Goal: Task Accomplishment & Management: Manage account settings

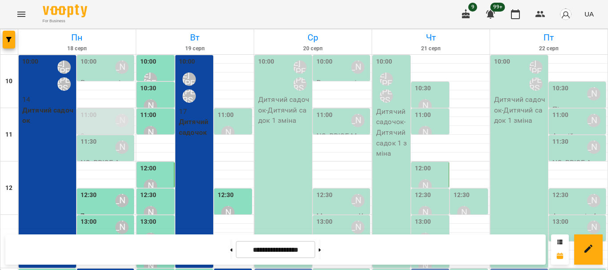
click at [261, 142] on div "10:00 Шварова Марина Котомська Ірина Віталіївна Дитячий садочок - Дитячий садок…" at bounding box center [283, 161] width 57 height 213
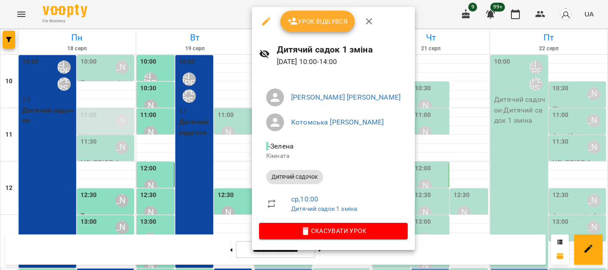
click at [263, 21] on icon "button" at bounding box center [266, 21] width 11 height 11
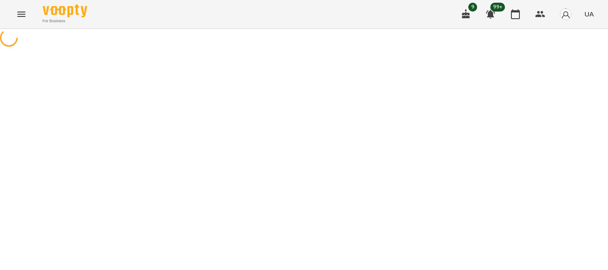
select select "**********"
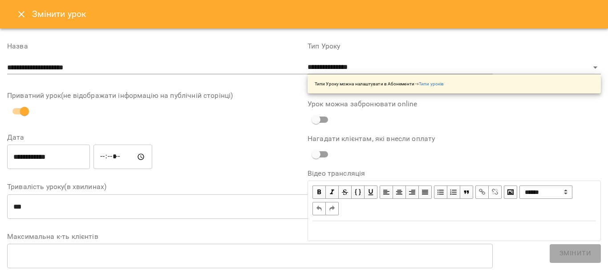
click at [114, 145] on input "*****" at bounding box center [122, 157] width 59 height 25
click at [109, 145] on input "*****" at bounding box center [122, 157] width 59 height 25
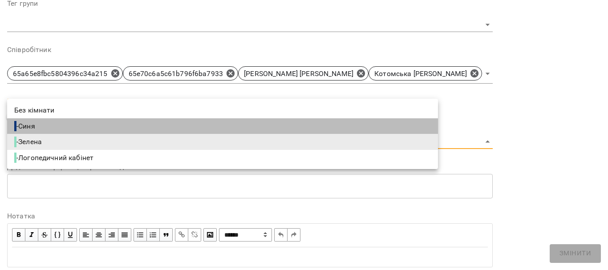
click at [382, 128] on li "- Синя" at bounding box center [222, 126] width 431 height 16
type input "**********"
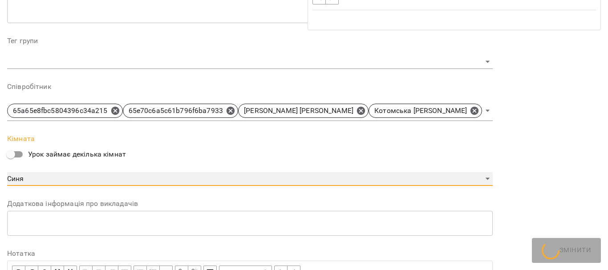
scroll to position [320, 0]
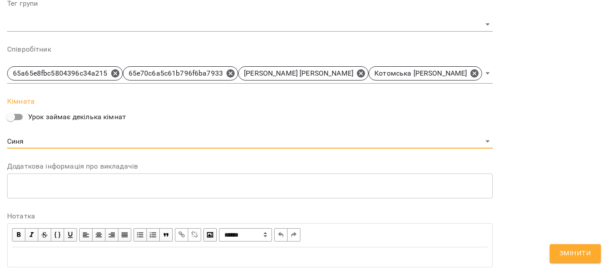
click at [569, 249] on span "Змінити" at bounding box center [575, 254] width 32 height 12
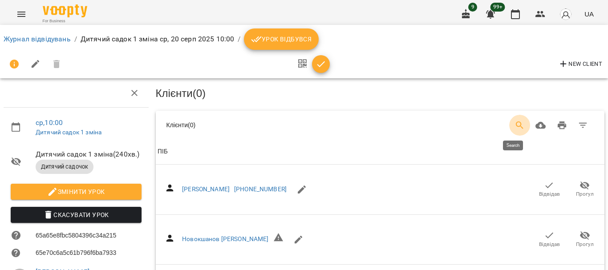
click at [516, 122] on icon "Search" at bounding box center [520, 125] width 8 height 8
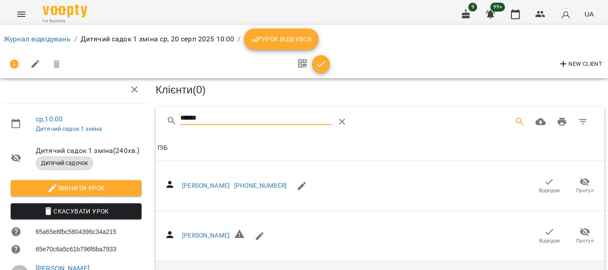
scroll to position [623, 0]
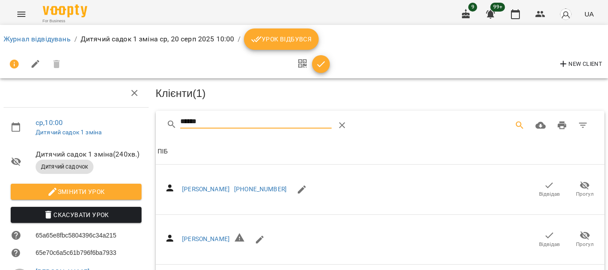
drag, startPoint x: 167, startPoint y: 121, endPoint x: 146, endPoint y: 122, distance: 21.4
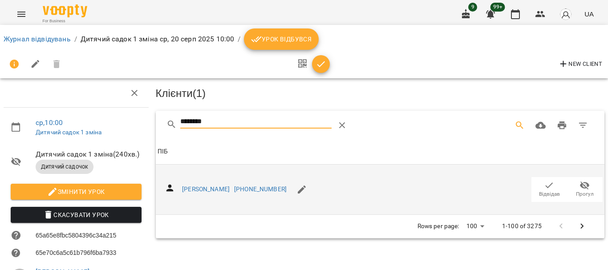
click at [544, 183] on icon "button" at bounding box center [549, 185] width 11 height 11
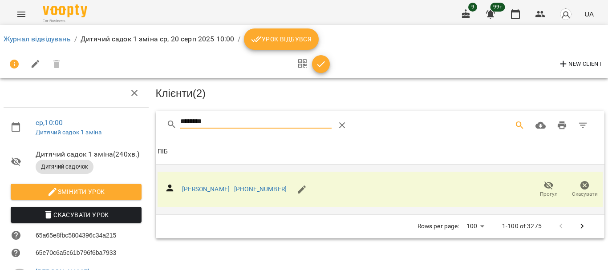
drag, startPoint x: 222, startPoint y: 125, endPoint x: 144, endPoint y: 122, distance: 77.9
click at [144, 122] on div "ср , 10:00 Дитячий садок 1 зміна Дитячий садок 1 зміна ( 240 хв. ) Дитячий садо…" at bounding box center [303, 223] width 615 height 374
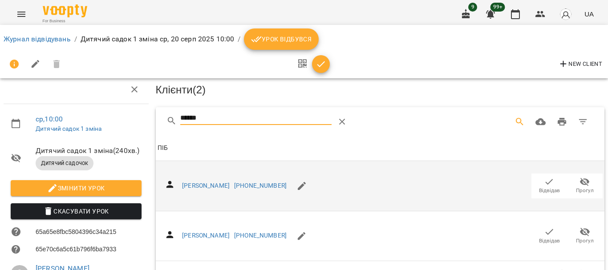
scroll to position [89, 0]
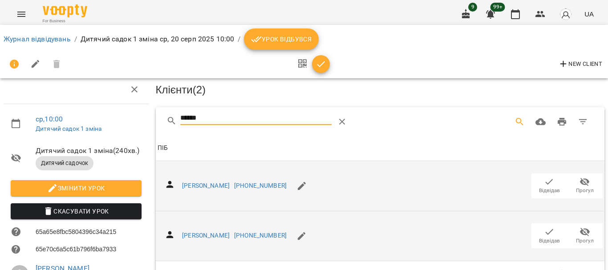
click at [544, 226] on icon "button" at bounding box center [549, 231] width 11 height 11
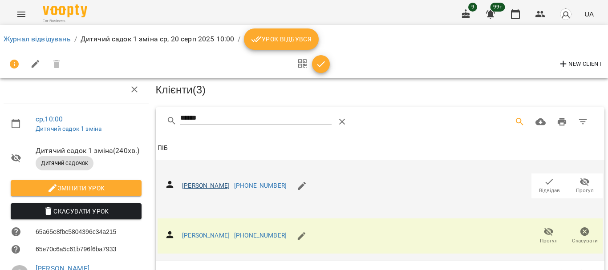
scroll to position [0, 0]
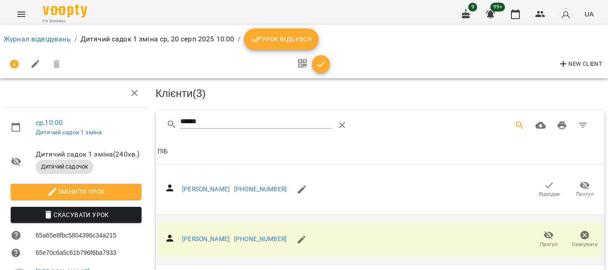
drag, startPoint x: 213, startPoint y: 118, endPoint x: 109, endPoint y: 121, distance: 104.1
click at [110, 121] on div "ср , 10:00 Дитячий садок 1 зміна Дитячий садок 1 зміна ( 240 хв. ) Дитячий садо…" at bounding box center [303, 223] width 615 height 374
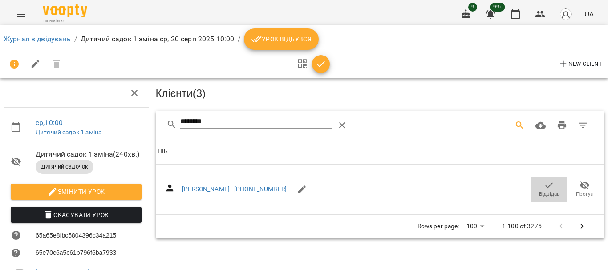
click at [544, 189] on icon "button" at bounding box center [549, 185] width 11 height 11
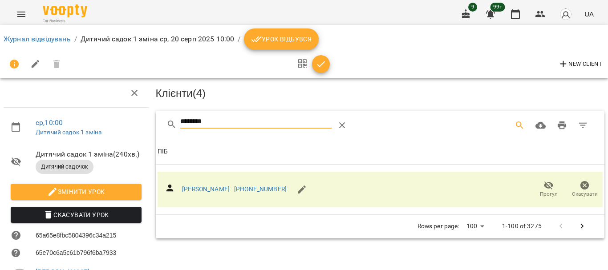
drag, startPoint x: 218, startPoint y: 121, endPoint x: 124, endPoint y: 128, distance: 94.6
click at [124, 128] on div "ср , 10:00 Дитячий садок 1 зміна Дитячий садок 1 зміна ( 240 хв. ) Дитячий садо…" at bounding box center [303, 223] width 615 height 374
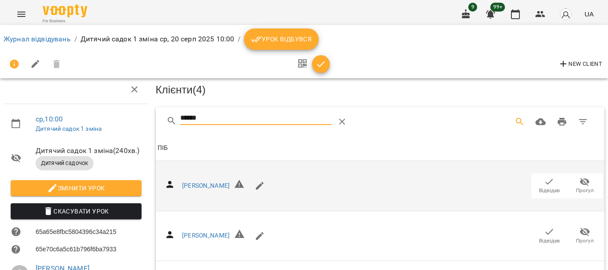
scroll to position [178, 0]
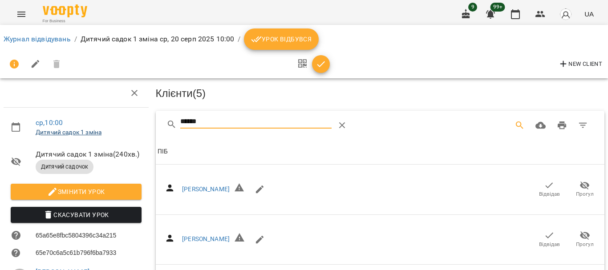
drag, startPoint x: 157, startPoint y: 121, endPoint x: 54, endPoint y: 128, distance: 103.5
click at [54, 128] on div "ср , 10:00 Дитячий садок 1 зміна Дитячий садок 1 зміна ( 240 хв. ) Дитячий садо…" at bounding box center [303, 241] width 615 height 410
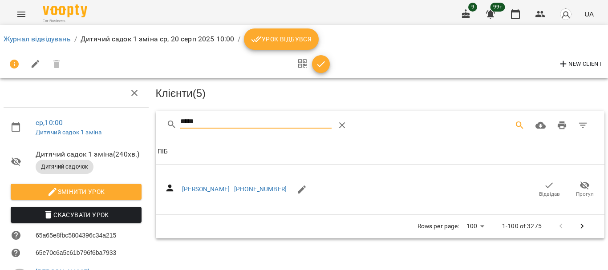
click at [539, 190] on span "Відвідав" at bounding box center [549, 194] width 21 height 8
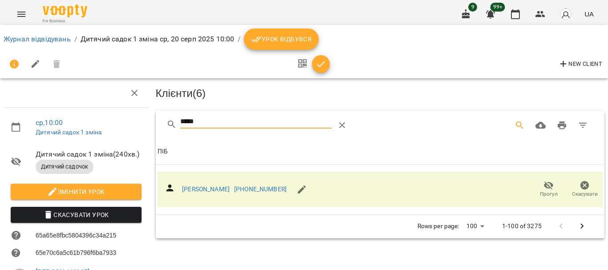
drag, startPoint x: 206, startPoint y: 125, endPoint x: 131, endPoint y: 129, distance: 75.8
click at [131, 129] on div "ср , 10:00 Дитячий садок 1 зміна Дитячий садок 1 зміна ( 240 хв. ) Дитячий садо…" at bounding box center [303, 223] width 615 height 374
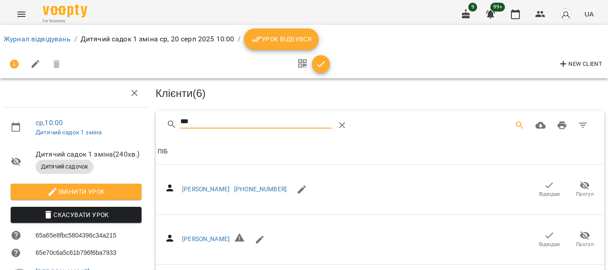
scroll to position [44, 0]
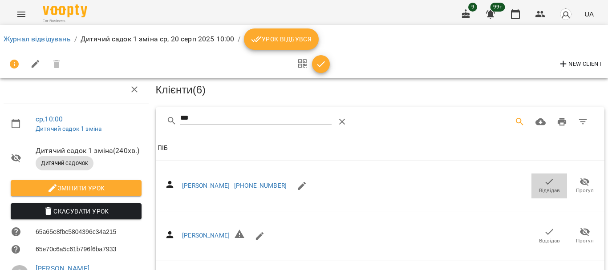
click at [546, 177] on icon "button" at bounding box center [549, 182] width 11 height 11
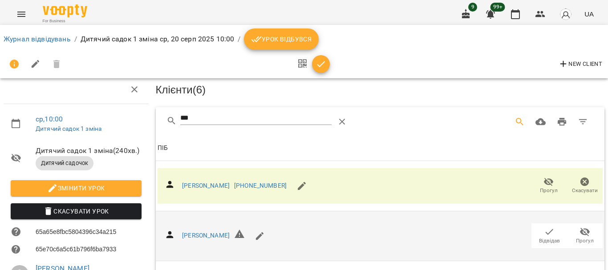
click at [544, 226] on icon "button" at bounding box center [549, 231] width 11 height 11
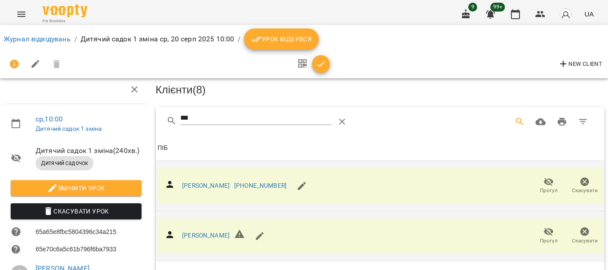
scroll to position [0, 0]
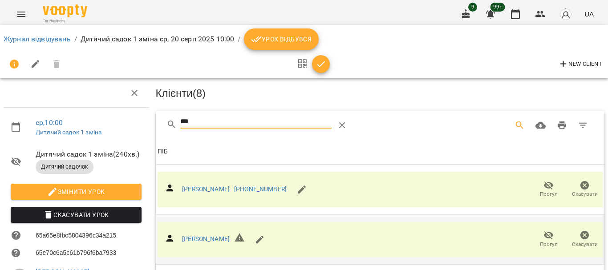
drag, startPoint x: 201, startPoint y: 122, endPoint x: 124, endPoint y: 123, distance: 77.4
click at [124, 123] on div "ср , 10:00 Дитячий садок 1 зміна Дитячий садок 1 зміна ( 240 хв. ) Дитячий садо…" at bounding box center [303, 223] width 615 height 374
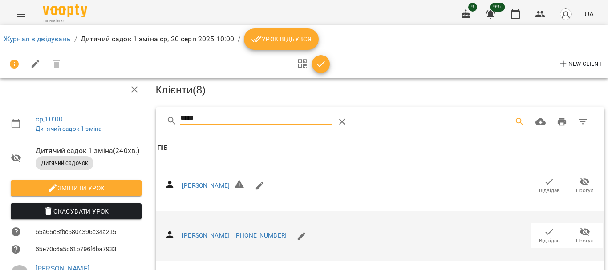
scroll to position [181, 0]
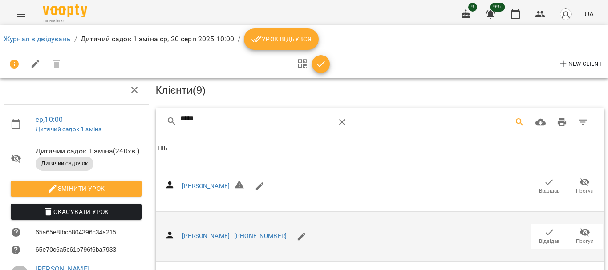
scroll to position [0, 0]
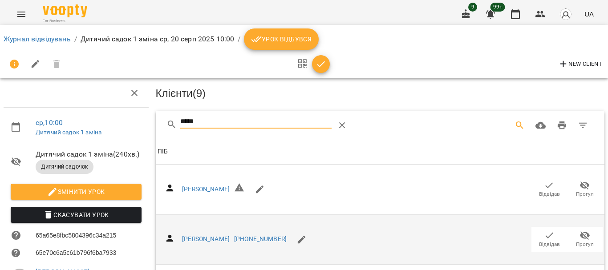
drag, startPoint x: 162, startPoint y: 125, endPoint x: 100, endPoint y: 122, distance: 62.4
click at [101, 122] on div "ср , 10:00 Дитячий садок 1 зміна Дитячий садок 1 зміна ( 240 хв. ) Дитячий садо…" at bounding box center [303, 241] width 615 height 410
click at [546, 188] on icon "button" at bounding box center [549, 185] width 11 height 11
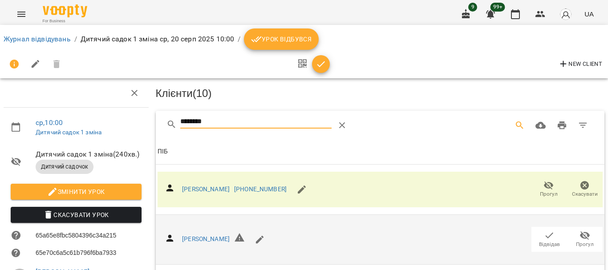
drag, startPoint x: 152, startPoint y: 120, endPoint x: 109, endPoint y: 120, distance: 43.6
click at [117, 120] on div "ср , 10:00 Дитячий садок 1 зміна Дитячий садок 1 зміна ( 240 хв. ) Дитячий садо…" at bounding box center [303, 223] width 615 height 374
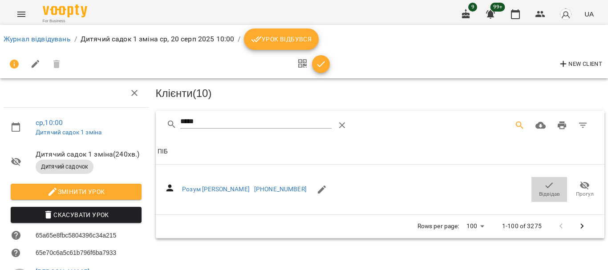
click at [544, 188] on icon "button" at bounding box center [549, 185] width 11 height 11
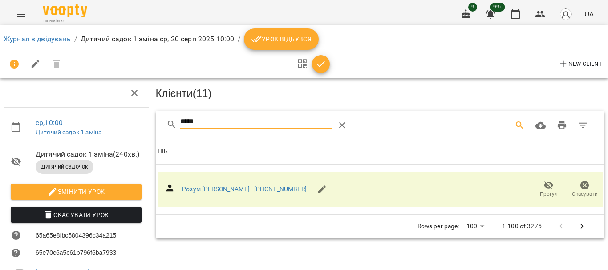
drag, startPoint x: 224, startPoint y: 118, endPoint x: 119, endPoint y: 122, distance: 105.1
click at [121, 122] on div "ср , 10:00 Дитячий садок 1 зміна Дитячий садок 1 зміна ( 240 хв. ) Дитячий садо…" at bounding box center [303, 223] width 615 height 374
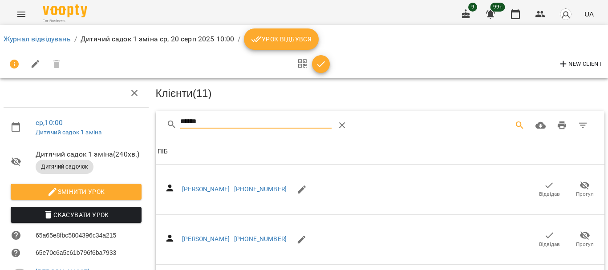
click at [544, 185] on icon "button" at bounding box center [549, 185] width 11 height 11
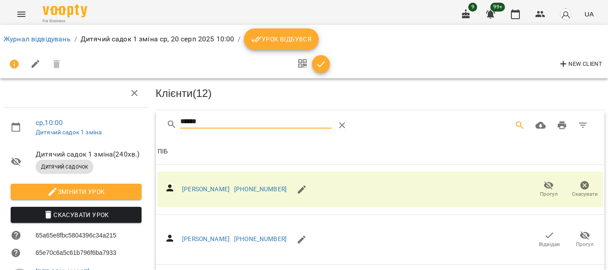
drag, startPoint x: 230, startPoint y: 122, endPoint x: 149, endPoint y: 126, distance: 81.1
click at [149, 126] on div "ср , 10:00 Дитячий садок 1 зміна Дитячий садок 1 зміна ( 240 хв. ) Дитячий садо…" at bounding box center [303, 223] width 615 height 374
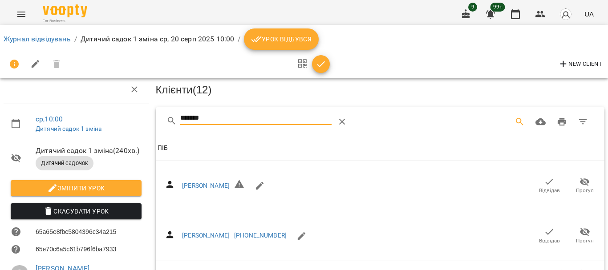
scroll to position [89, 0]
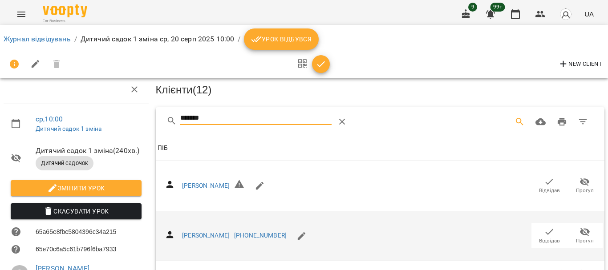
click at [543, 237] on span "Відвідав" at bounding box center [549, 241] width 21 height 8
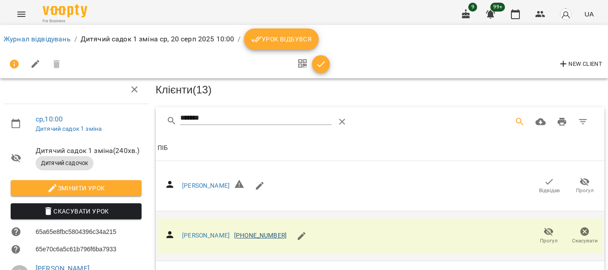
scroll to position [0, 0]
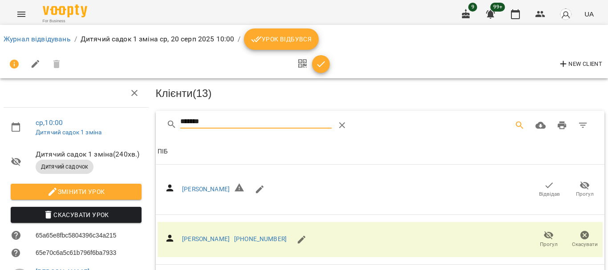
drag, startPoint x: 194, startPoint y: 125, endPoint x: 156, endPoint y: 125, distance: 38.3
click at [157, 125] on div "*******" at bounding box center [380, 125] width 449 height 28
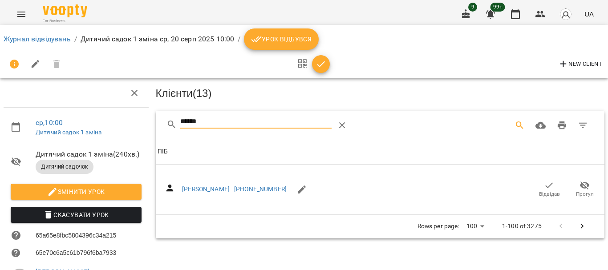
click at [546, 186] on icon "button" at bounding box center [550, 185] width 8 height 6
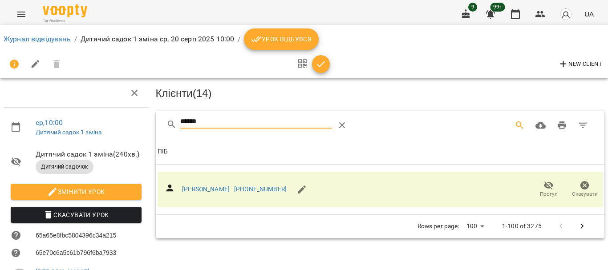
drag, startPoint x: 222, startPoint y: 121, endPoint x: 137, endPoint y: 126, distance: 85.6
click at [138, 125] on div "ср , 10:00 Дитячий садок 1 зміна Дитячий садок 1 зміна ( 240 хв. ) Дитячий садо…" at bounding box center [303, 223] width 615 height 374
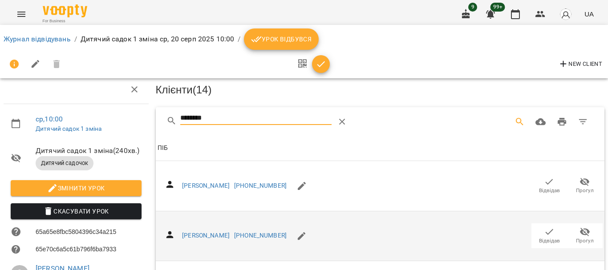
scroll to position [89, 0]
click at [548, 226] on span "Відвідав" at bounding box center [549, 235] width 25 height 18
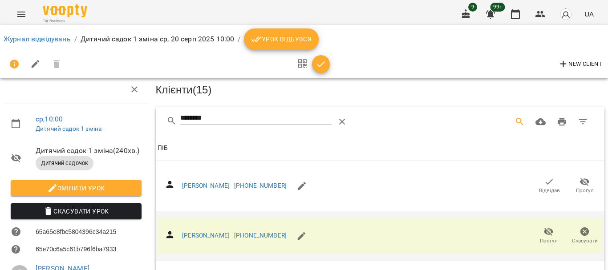
scroll to position [0, 0]
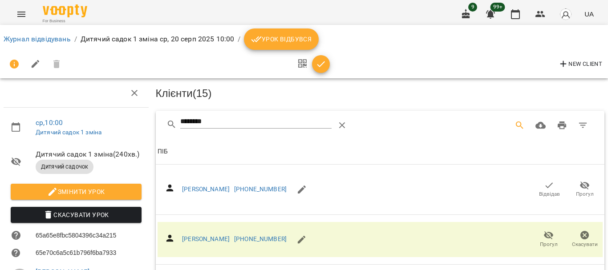
drag, startPoint x: 230, startPoint y: 117, endPoint x: 136, endPoint y: 118, distance: 94.3
click at [138, 118] on div "ср , 10:00 Дитячий садок 1 зміна Дитячий садок 1 зміна ( 240 хв. ) Дитячий садо…" at bounding box center [303, 223] width 615 height 374
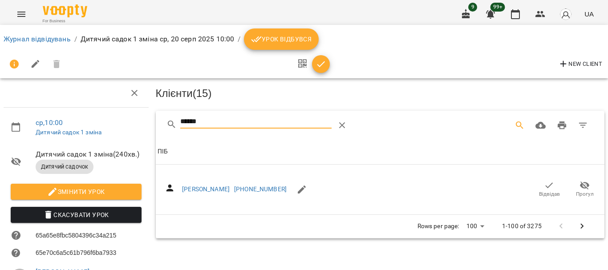
type input "******"
click at [544, 184] on icon "button" at bounding box center [549, 185] width 11 height 11
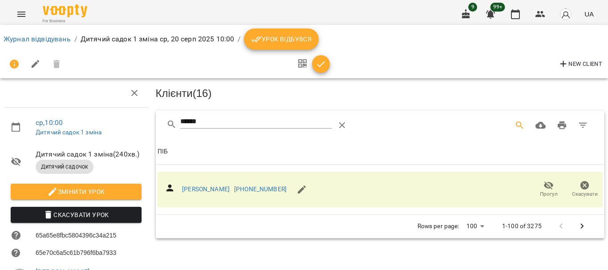
click at [294, 44] on span "Урок відбувся" at bounding box center [281, 39] width 61 height 11
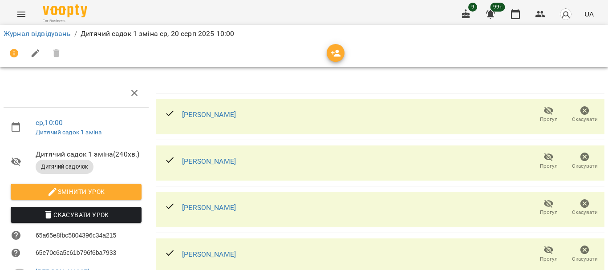
click at [87, 52] on div at bounding box center [304, 53] width 601 height 21
click at [50, 33] on link "Журнал відвідувань" at bounding box center [37, 33] width 67 height 8
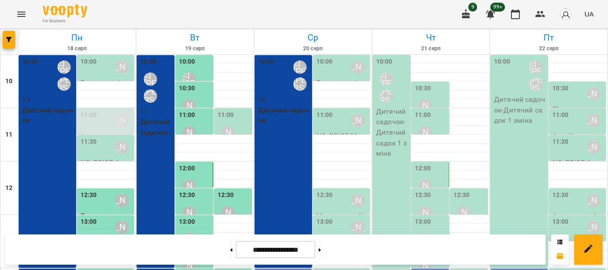
click at [329, 75] on div "10:00 [PERSON_NAME]" at bounding box center [342, 67] width 52 height 20
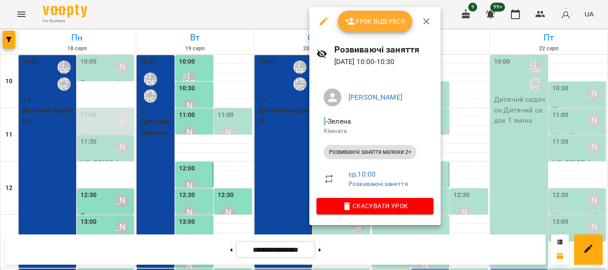
click at [371, 25] on span "Урок відбувся" at bounding box center [375, 21] width 61 height 11
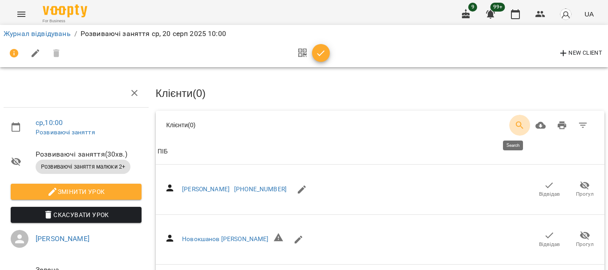
click at [514, 128] on icon "Search" at bounding box center [519, 125] width 11 height 11
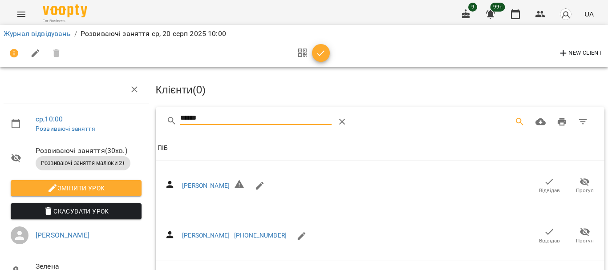
scroll to position [178, 0]
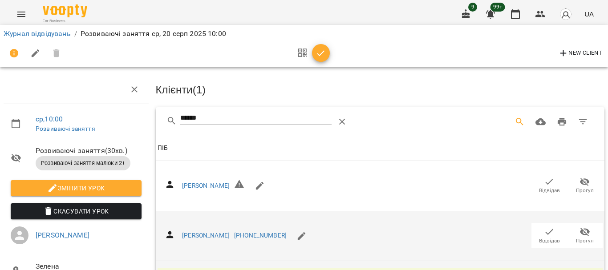
scroll to position [0, 0]
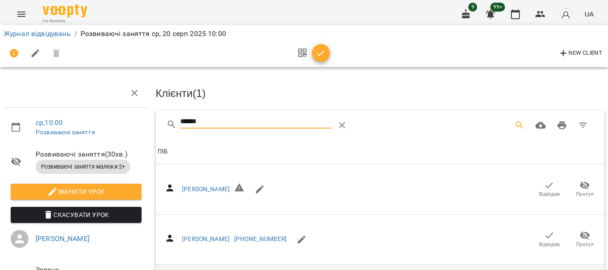
drag, startPoint x: 212, startPoint y: 121, endPoint x: 119, endPoint y: 120, distance: 92.6
click at [123, 120] on div "ср , 10:00 Розвиваючі заняття Розвиваючі заняття ( 30 хв. ) Розвиваючі заняття …" at bounding box center [303, 241] width 615 height 410
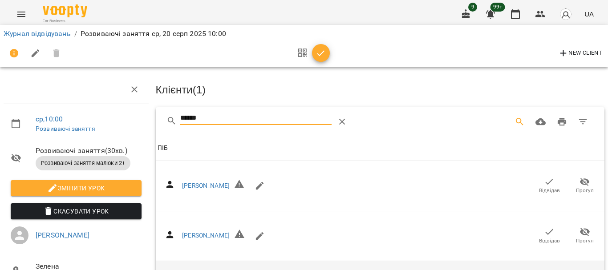
scroll to position [81, 0]
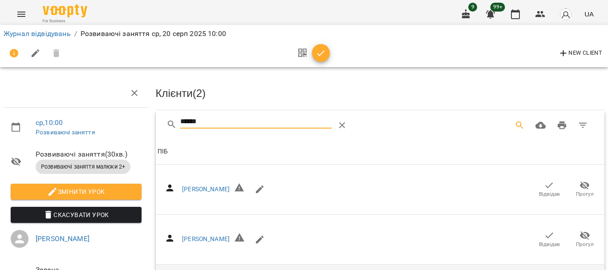
drag, startPoint x: 211, startPoint y: 120, endPoint x: 143, endPoint y: 120, distance: 67.6
click at [143, 120] on div "ср , 10:00 Розвиваючі заняття Розвиваючі заняття ( 30 хв. ) Розвиваючі заняття …" at bounding box center [303, 191] width 615 height 310
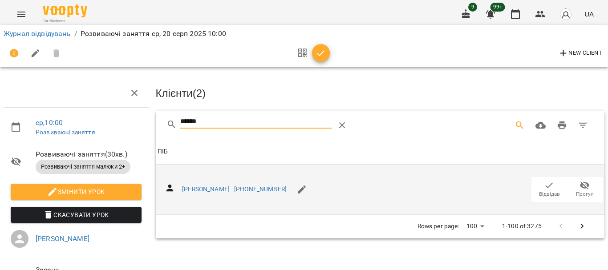
type input "******"
click at [540, 190] on span "Відвідав" at bounding box center [549, 194] width 21 height 8
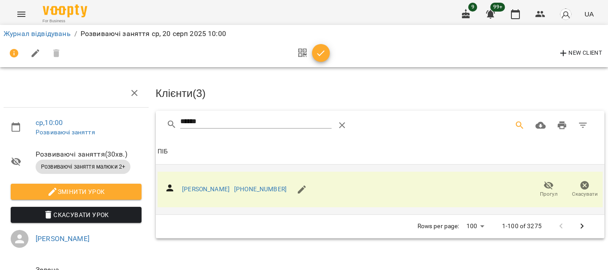
click at [323, 54] on icon "button" at bounding box center [320, 53] width 11 height 11
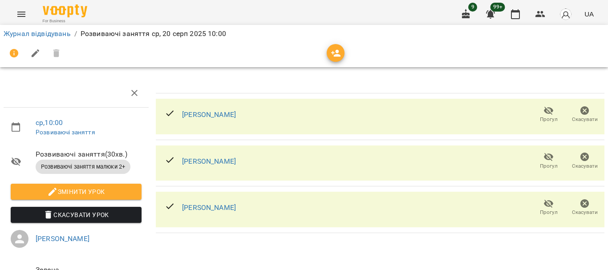
click at [58, 38] on li "Журнал відвідувань" at bounding box center [37, 33] width 67 height 11
click at [59, 34] on link "Журнал відвідувань" at bounding box center [37, 33] width 67 height 8
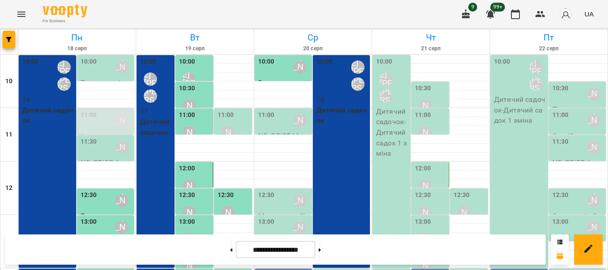
click at [273, 119] on div "11:00 [PERSON_NAME]" at bounding box center [284, 120] width 52 height 20
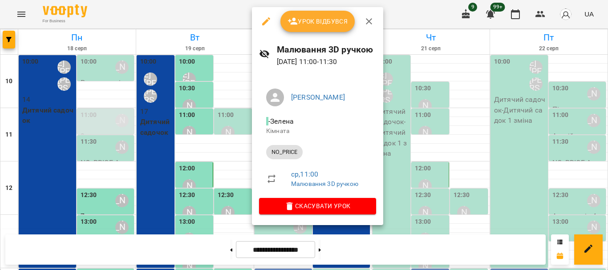
click at [469, 158] on div at bounding box center [304, 135] width 608 height 270
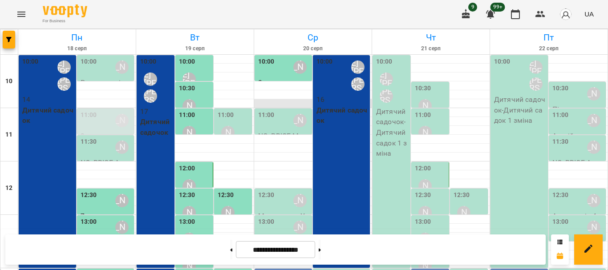
click at [267, 104] on div at bounding box center [312, 103] width 117 height 9
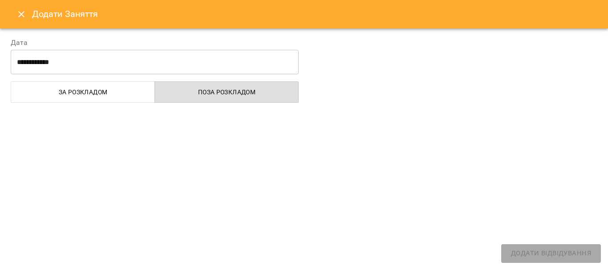
select select "**********"
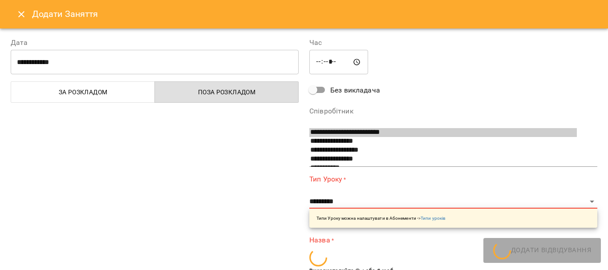
scroll to position [15, 0]
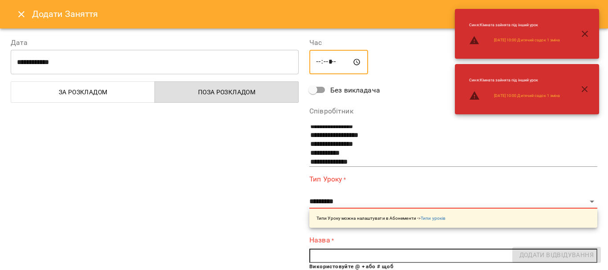
click at [315, 65] on input "*****" at bounding box center [338, 62] width 59 height 25
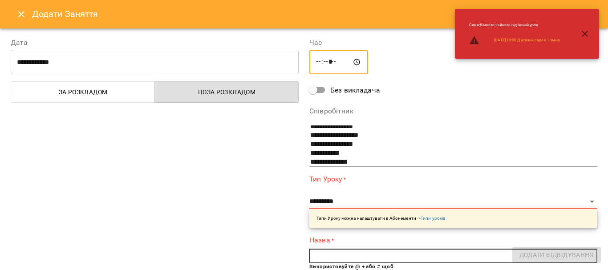
type input "*****"
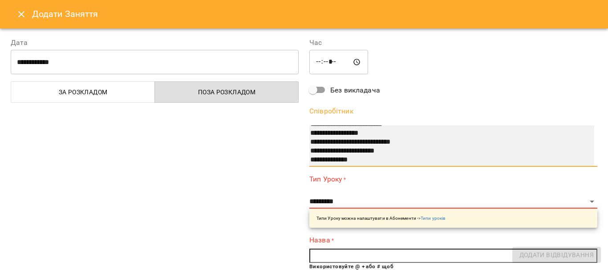
scroll to position [125, 0]
select select "**********"
click at [344, 159] on option "**********" at bounding box center [442, 159] width 267 height 9
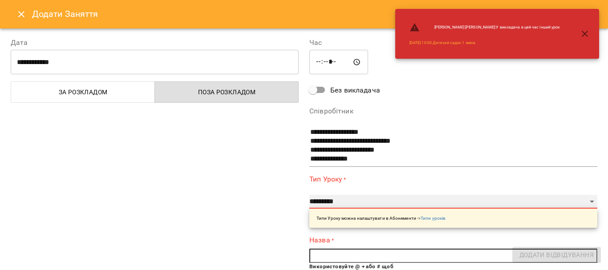
click at [344, 200] on select "**********" at bounding box center [453, 202] width 288 height 14
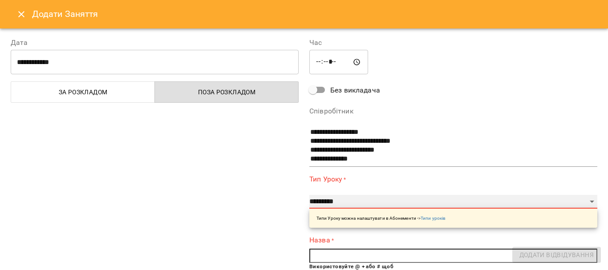
select select "**********"
click at [309, 195] on select "**********" at bounding box center [453, 202] width 288 height 14
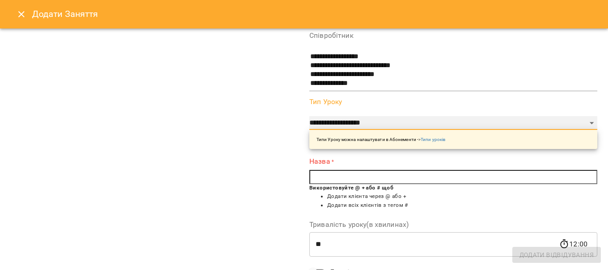
scroll to position [89, 0]
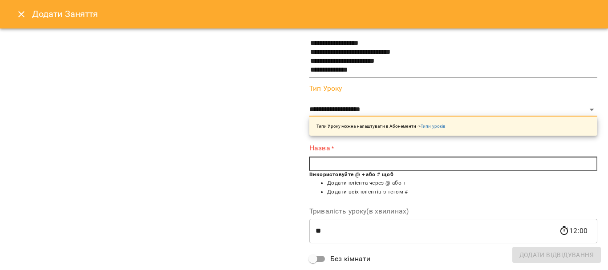
click at [337, 160] on input "text" at bounding box center [453, 164] width 288 height 14
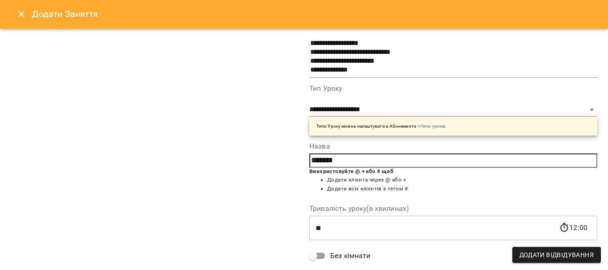
type input "*******"
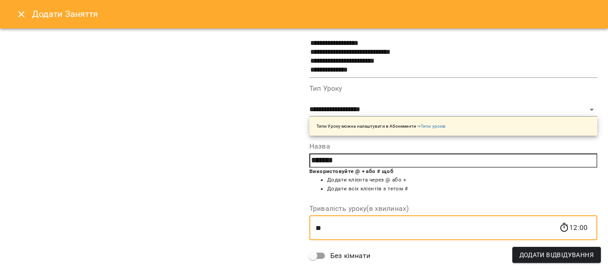
drag, startPoint x: 363, startPoint y: 228, endPoint x: 299, endPoint y: 235, distance: 64.0
click at [299, 235] on div "**********" at bounding box center [303, 146] width 597 height 417
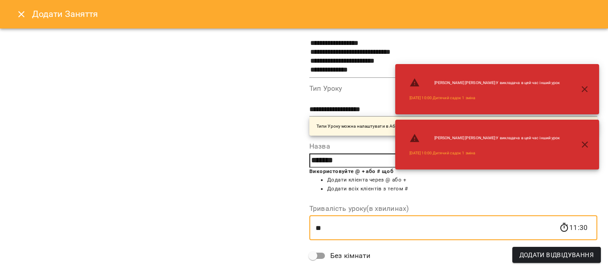
type input "**"
click at [239, 130] on div "**********" at bounding box center [154, 137] width 299 height 399
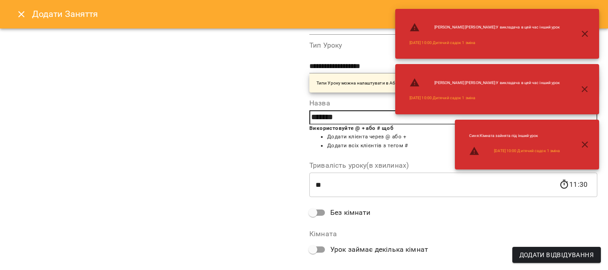
scroll to position [174, 0]
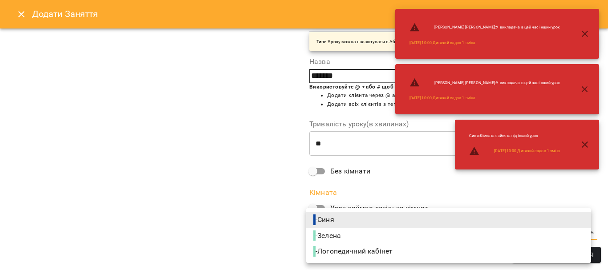
click at [323, 233] on body "For Business 9 99+ UA [DATE] [DATE] [DATE] [DATE] [DATE] 11 12 13 14 15 16 17 1…" at bounding box center [304, 261] width 608 height 522
click at [341, 236] on span "- Зелена" at bounding box center [327, 235] width 29 height 11
type input "**********"
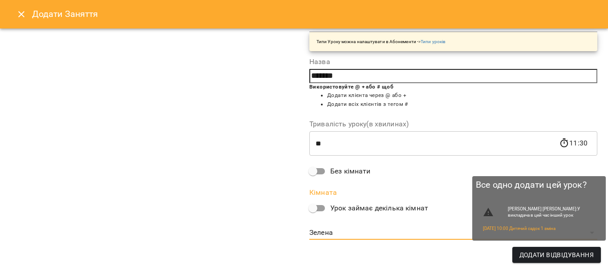
click at [562, 257] on span "Додати Відвідування" at bounding box center [556, 255] width 74 height 11
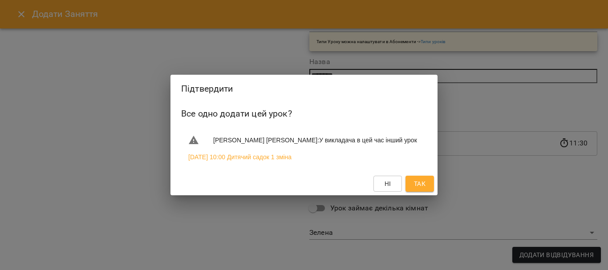
click at [427, 186] on button "Так" at bounding box center [419, 184] width 28 height 16
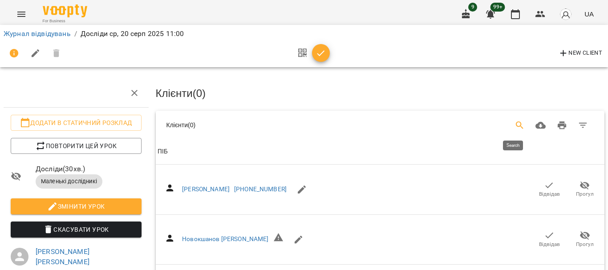
click at [509, 125] on button "Search" at bounding box center [519, 125] width 21 height 21
click at [250, 123] on input "********" at bounding box center [255, 122] width 151 height 14
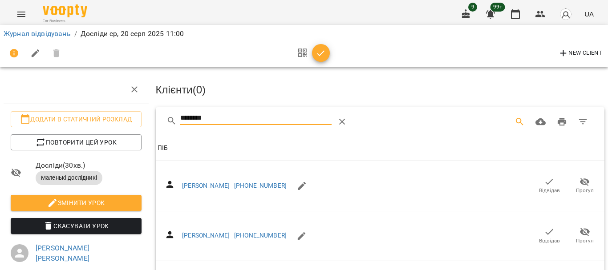
scroll to position [432, 0]
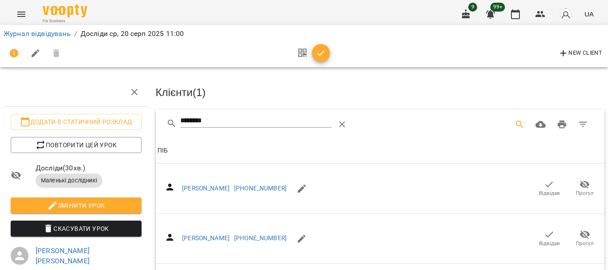
scroll to position [0, 0]
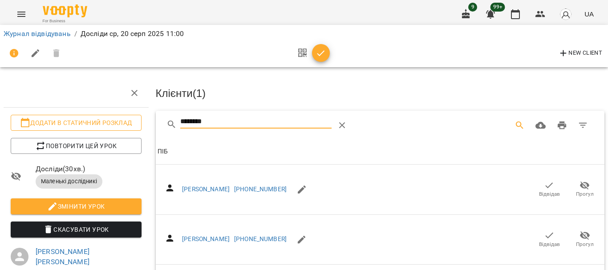
drag, startPoint x: 258, startPoint y: 124, endPoint x: 118, endPoint y: 124, distance: 139.7
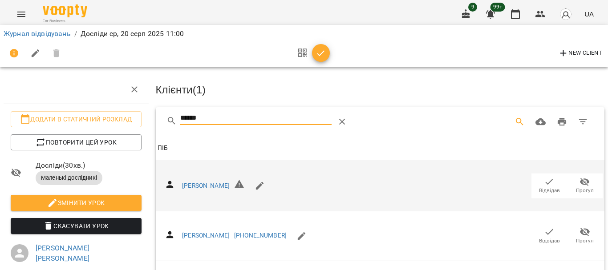
scroll to position [92, 0]
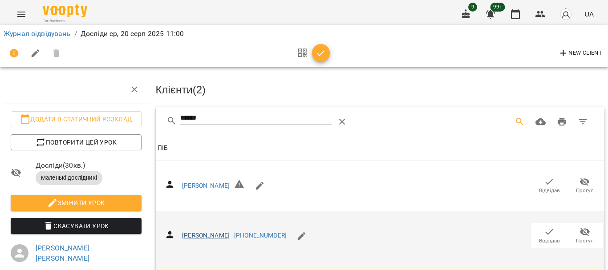
scroll to position [0, 0]
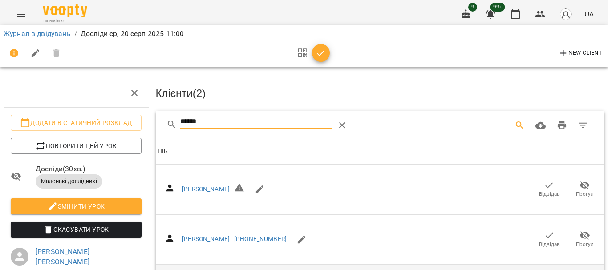
drag, startPoint x: 228, startPoint y: 121, endPoint x: 150, endPoint y: 122, distance: 78.3
click at [152, 122] on div "Клієнти ( 2 ) ****** Клієнти ( 2 ) [PERSON_NAME] Прогул [PERSON_NAME] [PHONE_NU…" at bounding box center [380, 258] width 456 height 367
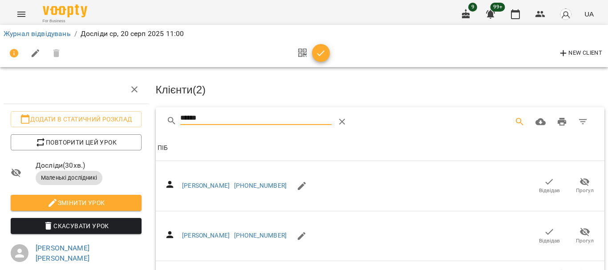
scroll to position [89, 0]
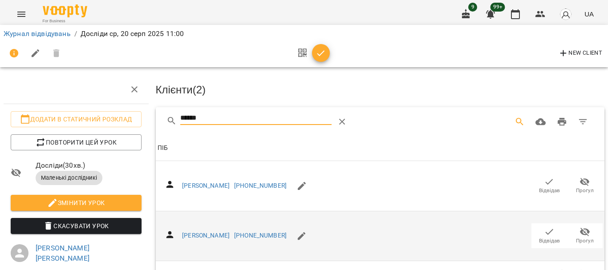
click at [542, 237] on span "Відвідав" at bounding box center [549, 241] width 21 height 8
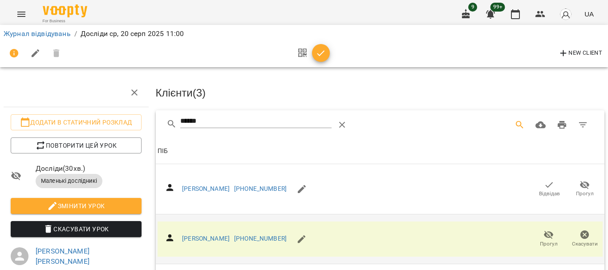
scroll to position [0, 0]
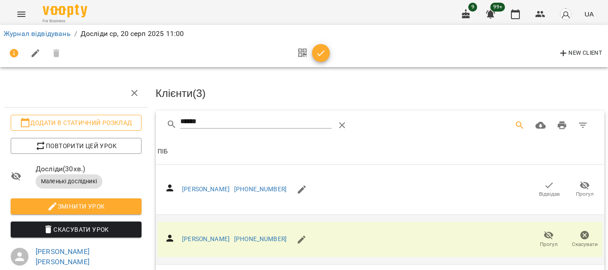
drag, startPoint x: 131, startPoint y: 126, endPoint x: 122, endPoint y: 126, distance: 8.9
click at [125, 126] on div "Додати в статичний розклад Повторити цей урок Досліди ( 30 хв. ) Маленькі дослі…" at bounding box center [303, 200] width 615 height 329
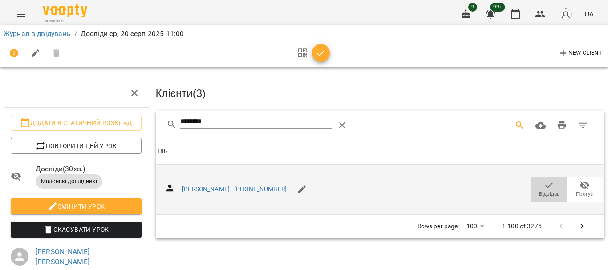
click at [544, 187] on icon "button" at bounding box center [549, 185] width 11 height 11
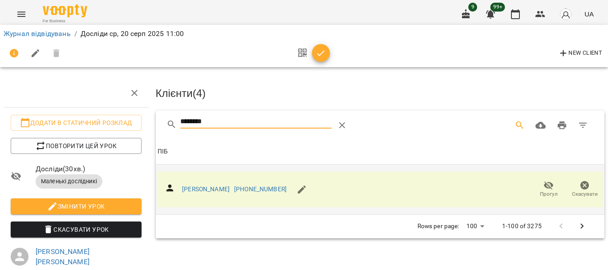
drag, startPoint x: 212, startPoint y: 116, endPoint x: 144, endPoint y: 120, distance: 68.6
click at [145, 121] on div "Додати в статичний розклад Повторити цей урок Досліди ( 30 хв. ) Маленькі дослі…" at bounding box center [303, 200] width 615 height 329
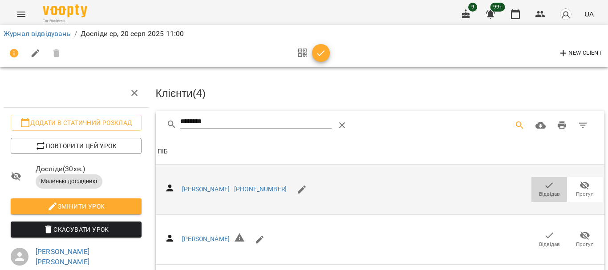
click at [542, 191] on span "Відвідав" at bounding box center [549, 194] width 21 height 8
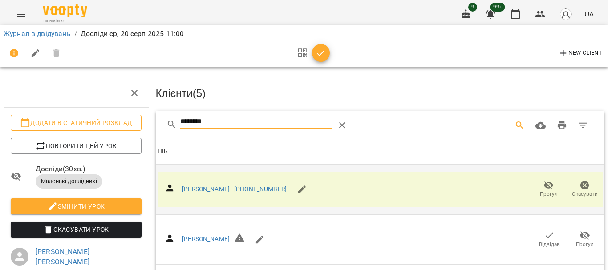
drag, startPoint x: 233, startPoint y: 117, endPoint x: 131, endPoint y: 121, distance: 102.0
click at [131, 121] on div "Додати в статичний розклад Повторити цей урок Досліди ( 30 хв. ) Маленькі дослі…" at bounding box center [303, 216] width 615 height 360
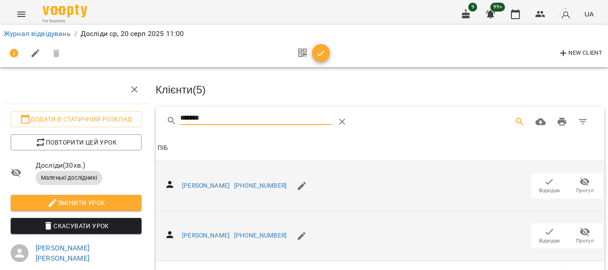
scroll to position [44, 0]
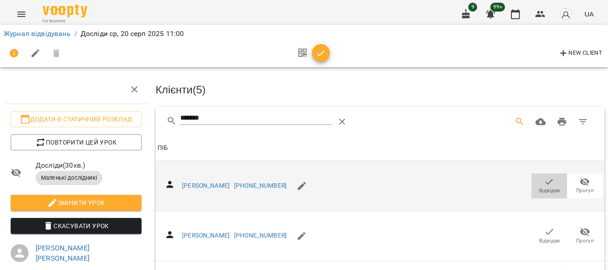
click at [543, 187] on span "Відвідав" at bounding box center [549, 191] width 21 height 8
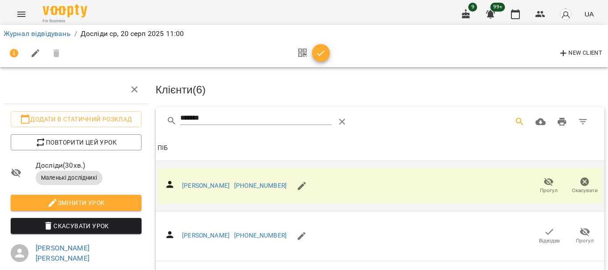
scroll to position [0, 0]
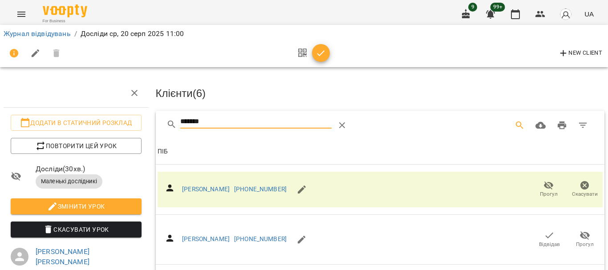
drag, startPoint x: 203, startPoint y: 120, endPoint x: 143, endPoint y: 120, distance: 59.6
click at [143, 120] on div "Додати в статичний розклад Повторити цей урок Досліди ( 30 хв. ) Маленькі дослі…" at bounding box center [303, 200] width 615 height 329
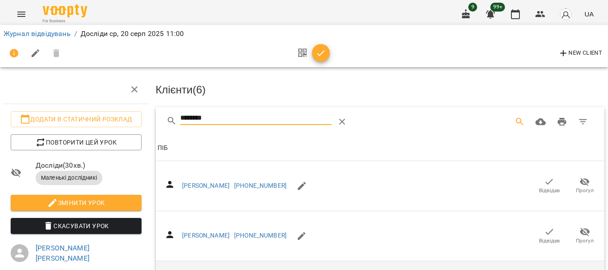
scroll to position [131, 0]
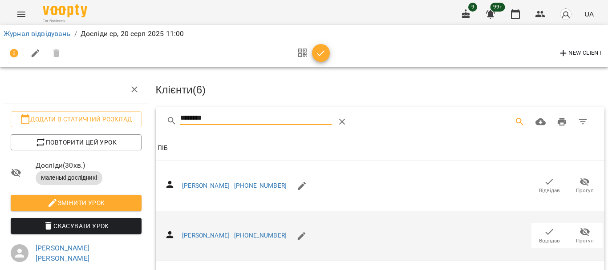
click at [544, 226] on icon "button" at bounding box center [549, 231] width 11 height 11
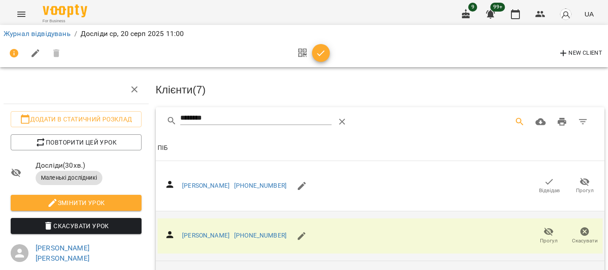
scroll to position [0, 0]
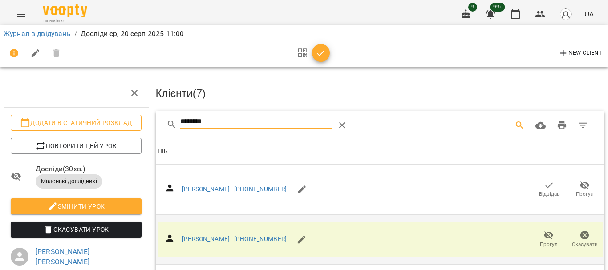
drag, startPoint x: 249, startPoint y: 125, endPoint x: 138, endPoint y: 125, distance: 110.8
click at [138, 125] on div "Додати в статичний розклад Повторити цей урок Досліди ( 30 хв. ) Маленькі дослі…" at bounding box center [303, 216] width 615 height 360
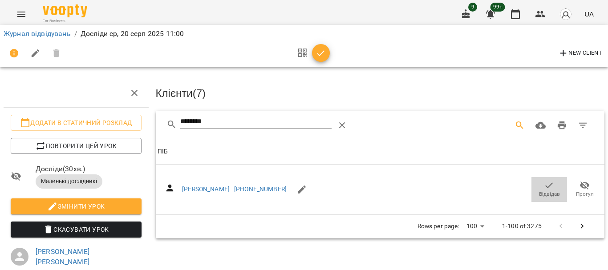
click at [550, 188] on span "Відвідав" at bounding box center [549, 189] width 25 height 18
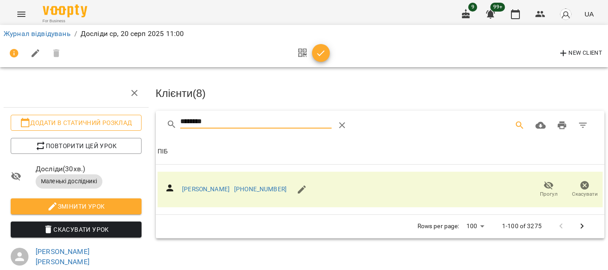
drag, startPoint x: 231, startPoint y: 122, endPoint x: 125, endPoint y: 126, distance: 106.9
click at [125, 126] on div "Додати в статичний розклад Повторити цей урок Досліди ( 30 хв. ) Маленькі дослі…" at bounding box center [303, 200] width 615 height 329
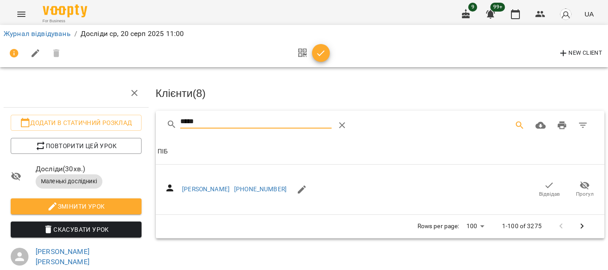
click at [544, 186] on icon "button" at bounding box center [549, 185] width 11 height 11
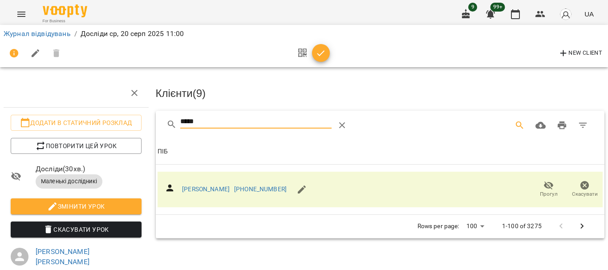
drag, startPoint x: 185, startPoint y: 120, endPoint x: 142, endPoint y: 121, distance: 43.2
click at [142, 121] on div "Додати в статичний розклад Повторити цей урок Досліди ( 30 хв. ) Маленькі дослі…" at bounding box center [303, 200] width 615 height 329
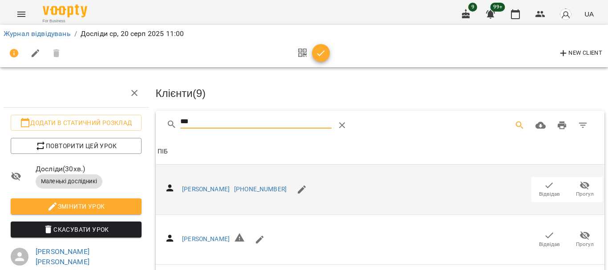
scroll to position [44, 0]
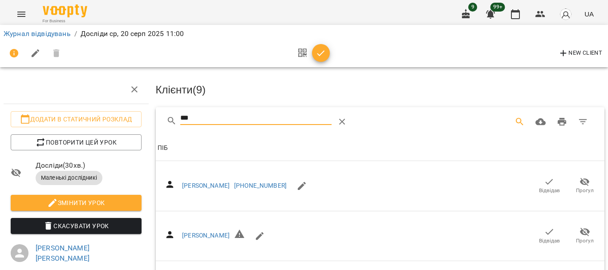
click at [544, 177] on icon "button" at bounding box center [549, 182] width 11 height 11
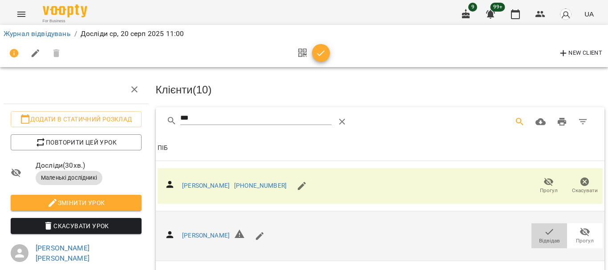
click at [546, 226] on icon "button" at bounding box center [549, 231] width 11 height 11
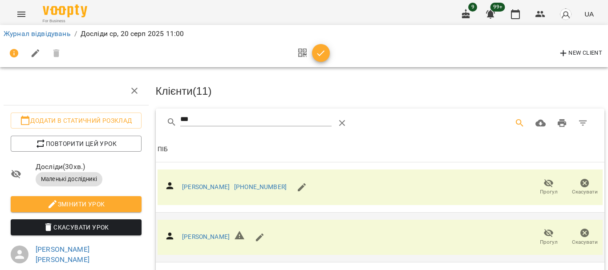
scroll to position [0, 0]
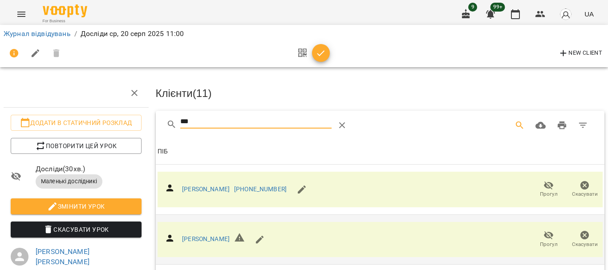
drag, startPoint x: 122, startPoint y: 115, endPoint x: 109, endPoint y: 111, distance: 13.5
click at [110, 111] on div "Додати в статичний розклад Повторити цей урок Досліди ( 30 хв. ) Маленькі дослі…" at bounding box center [303, 216] width 615 height 360
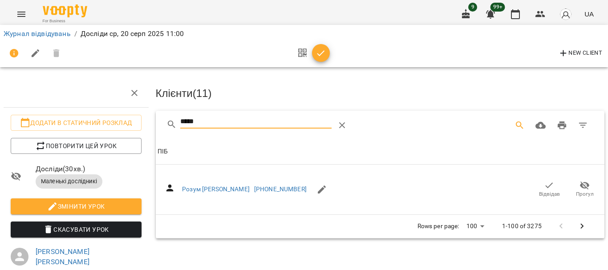
drag, startPoint x: 543, startPoint y: 187, endPoint x: 555, endPoint y: 188, distance: 12.0
click at [547, 188] on icon "button" at bounding box center [549, 185] width 11 height 11
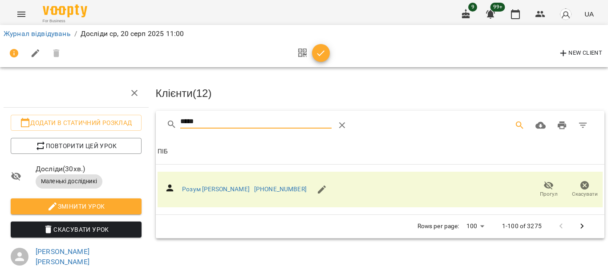
drag, startPoint x: 209, startPoint y: 124, endPoint x: 143, endPoint y: 125, distance: 65.9
click at [143, 125] on div "Додати в статичний розклад Повторити цей урок Досліди ( 30 хв. ) Маленькі дослі…" at bounding box center [303, 200] width 615 height 329
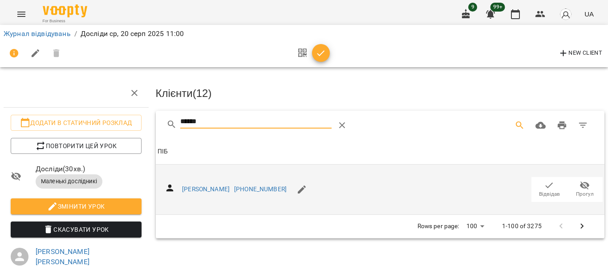
click at [547, 189] on icon "button" at bounding box center [549, 185] width 11 height 11
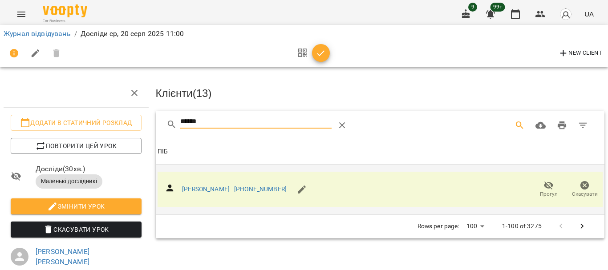
drag, startPoint x: 220, startPoint y: 120, endPoint x: 141, endPoint y: 120, distance: 79.2
click at [141, 120] on div "Додати в статичний розклад Повторити цей урок Досліди ( 30 хв. ) Маленькі дослі…" at bounding box center [303, 200] width 615 height 329
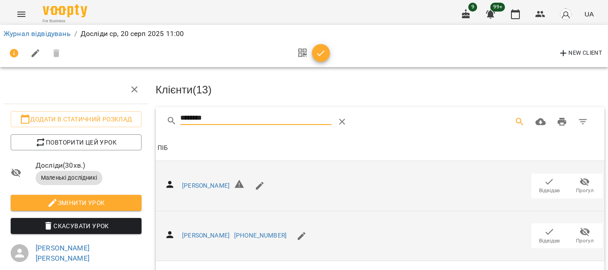
scroll to position [89, 0]
type input "********"
click at [544, 226] on icon "button" at bounding box center [549, 231] width 11 height 11
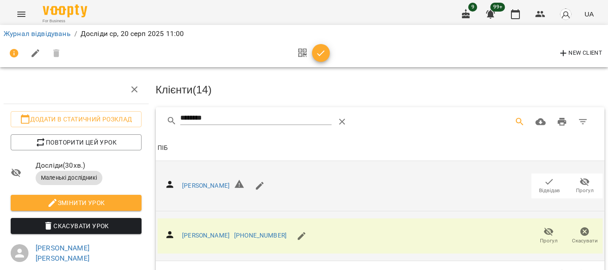
scroll to position [0, 0]
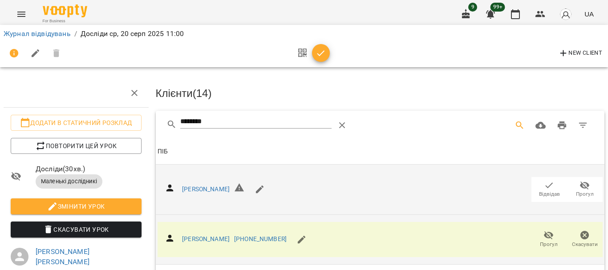
click at [327, 50] on span "button" at bounding box center [321, 53] width 18 height 11
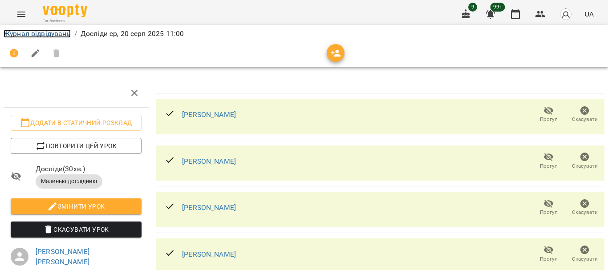
click at [49, 32] on link "Журнал відвідувань" at bounding box center [37, 33] width 67 height 8
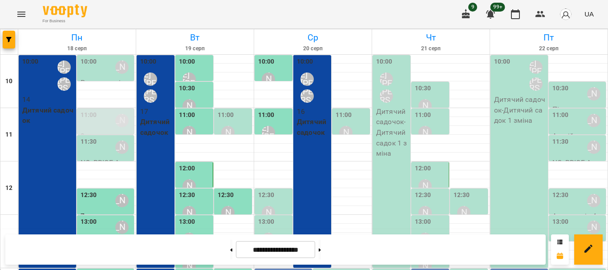
click at [336, 121] on div "11:00" at bounding box center [344, 116] width 16 height 12
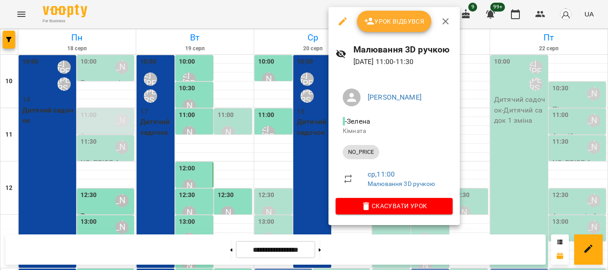
click at [343, 23] on icon "button" at bounding box center [342, 21] width 11 height 11
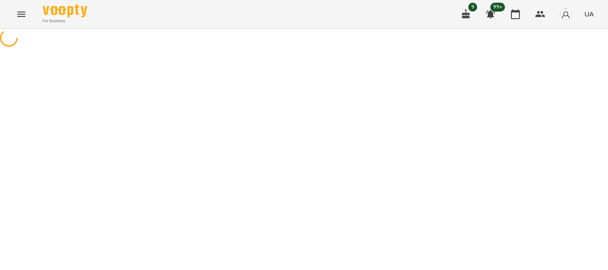
select select "********"
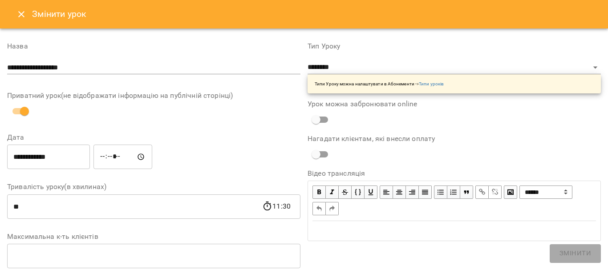
click at [121, 158] on input "*****" at bounding box center [122, 157] width 59 height 25
type input "*****"
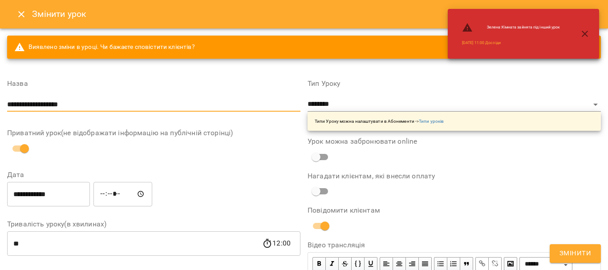
click at [165, 103] on input "**********" at bounding box center [153, 104] width 293 height 14
drag, startPoint x: 101, startPoint y: 109, endPoint x: 0, endPoint y: 105, distance: 101.1
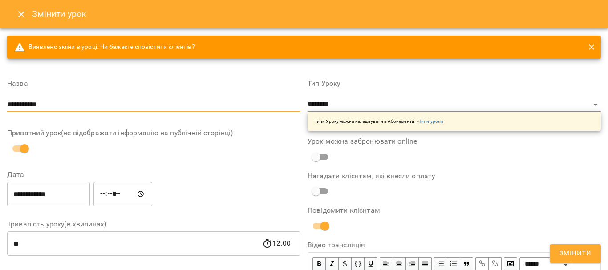
type input "**********"
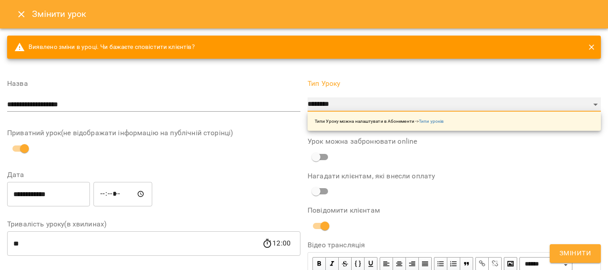
click at [403, 107] on select "**********" at bounding box center [453, 104] width 293 height 14
select select "**********"
click at [307, 97] on select "**********" at bounding box center [453, 104] width 293 height 14
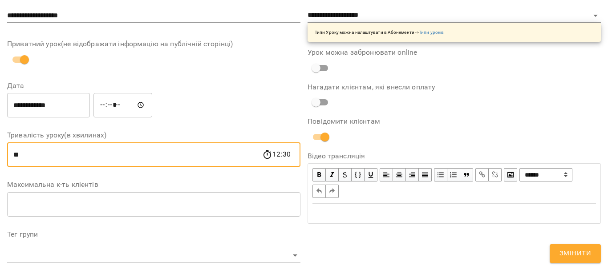
drag, startPoint x: 7, startPoint y: 159, endPoint x: 0, endPoint y: 156, distance: 7.6
click at [0, 158] on div "**********" at bounding box center [304, 242] width 608 height 607
type input "**"
click at [239, 89] on label "Дата" at bounding box center [153, 85] width 293 height 7
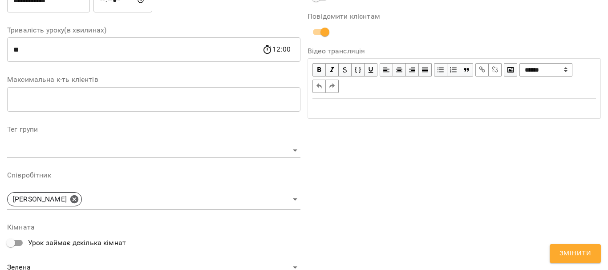
scroll to position [222, 0]
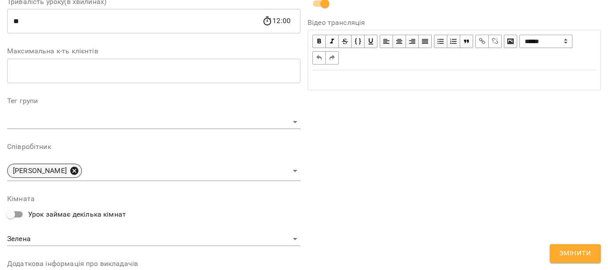
click at [70, 169] on icon at bounding box center [74, 171] width 8 height 8
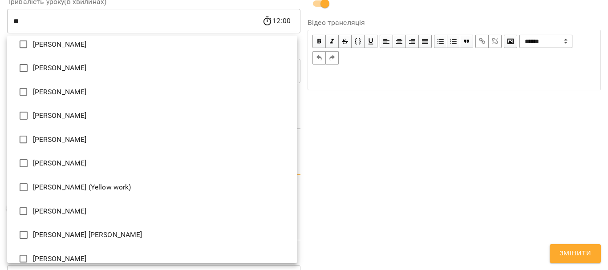
scroll to position [1023, 0]
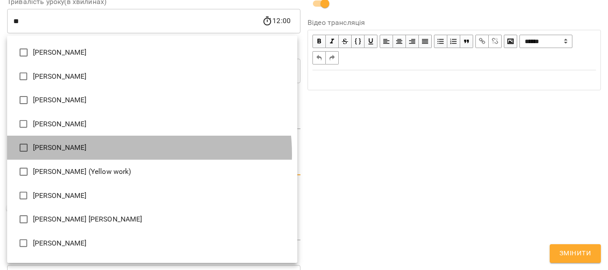
click at [108, 154] on li "[PERSON_NAME]" at bounding box center [152, 148] width 290 height 24
type input "**********"
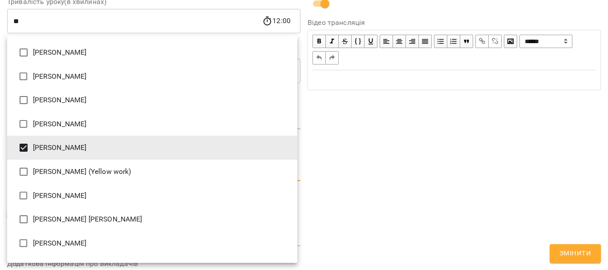
click at [454, 147] on div at bounding box center [304, 135] width 608 height 270
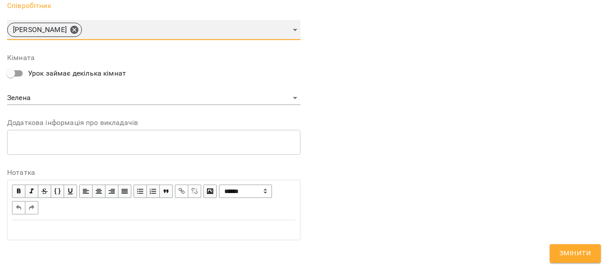
scroll to position [366, 0]
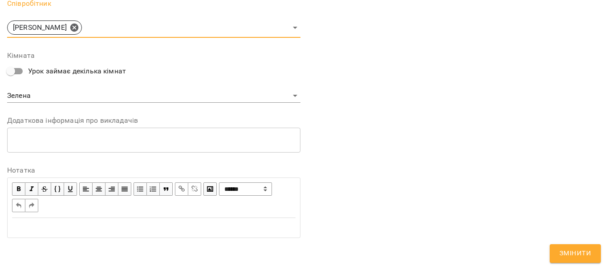
click at [572, 256] on span "Змінити" at bounding box center [575, 254] width 32 height 12
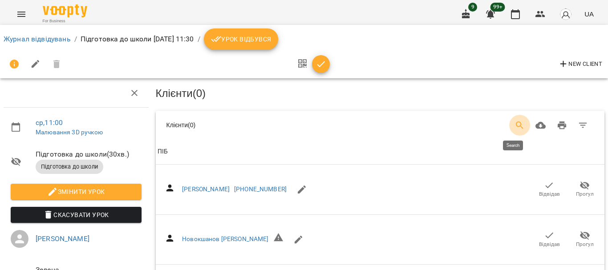
click at [517, 127] on icon "Search" at bounding box center [519, 125] width 11 height 11
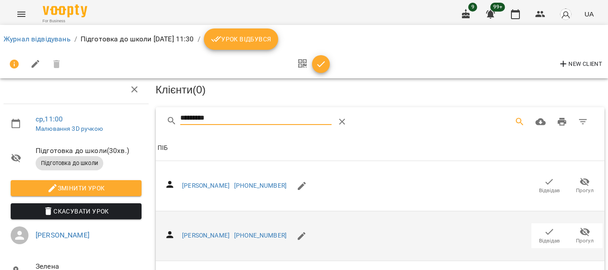
scroll to position [400, 0]
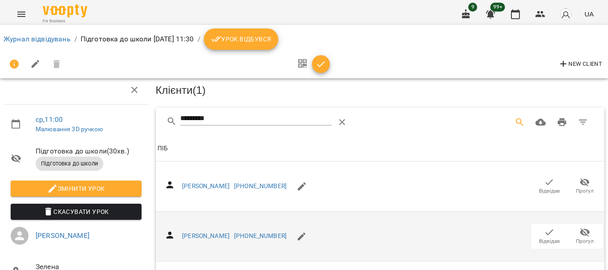
scroll to position [0, 0]
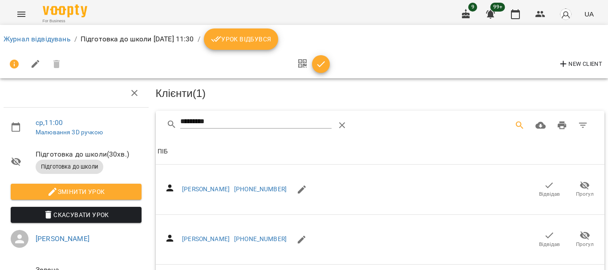
drag, startPoint x: 223, startPoint y: 120, endPoint x: 169, endPoint y: 121, distance: 54.7
click at [169, 121] on div "*********" at bounding box center [278, 125] width 224 height 21
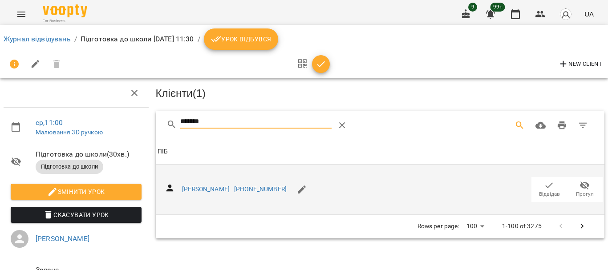
click at [545, 185] on icon "button" at bounding box center [549, 185] width 11 height 11
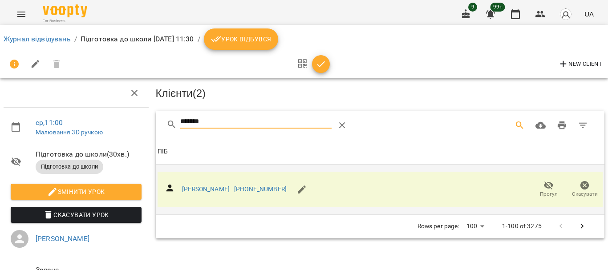
drag, startPoint x: 246, startPoint y: 122, endPoint x: 166, endPoint y: 121, distance: 80.5
click at [166, 121] on div "*******" at bounding box center [278, 125] width 224 height 21
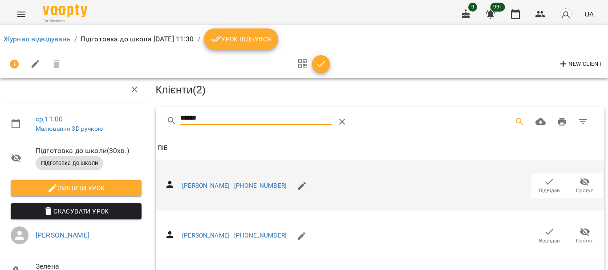
scroll to position [44, 0]
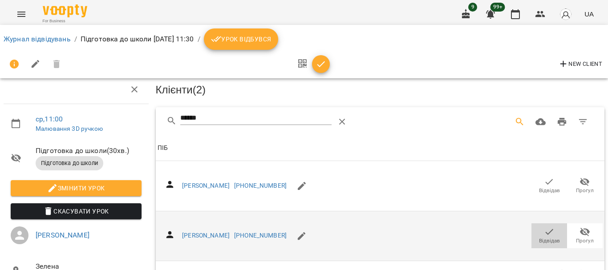
click at [544, 226] on icon "button" at bounding box center [549, 231] width 11 height 11
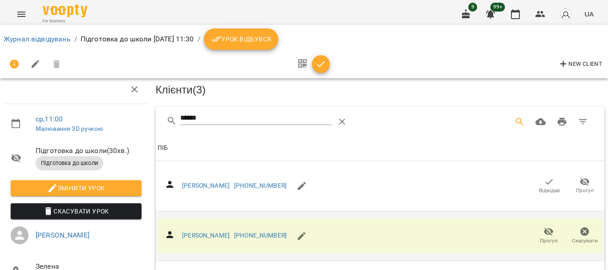
scroll to position [0, 0]
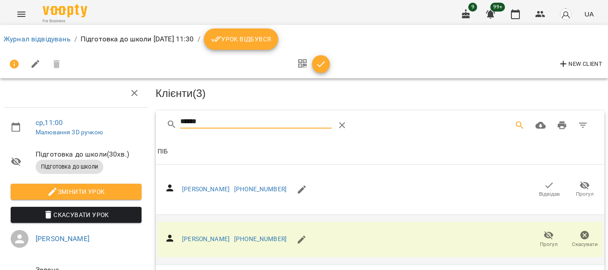
drag, startPoint x: 217, startPoint y: 119, endPoint x: 99, endPoint y: 118, distance: 118.4
click at [111, 128] on div "ср , 11:00 Малювання 3D ручкою Підготовка до школи ( 30 хв. ) Підготовка до шко…" at bounding box center [303, 205] width 615 height 339
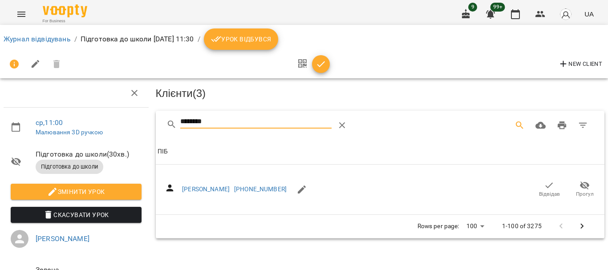
click at [537, 188] on span "Відвідав" at bounding box center [549, 189] width 25 height 18
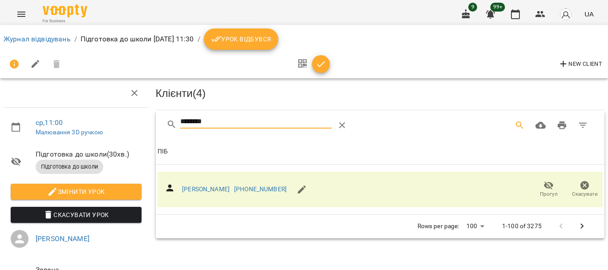
drag, startPoint x: 222, startPoint y: 118, endPoint x: 165, endPoint y: 123, distance: 57.2
click at [166, 123] on div "********" at bounding box center [278, 125] width 224 height 21
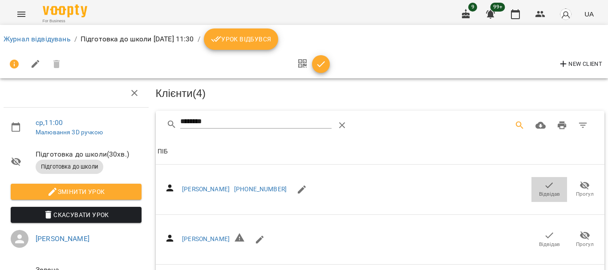
click at [544, 187] on icon "button" at bounding box center [549, 185] width 11 height 11
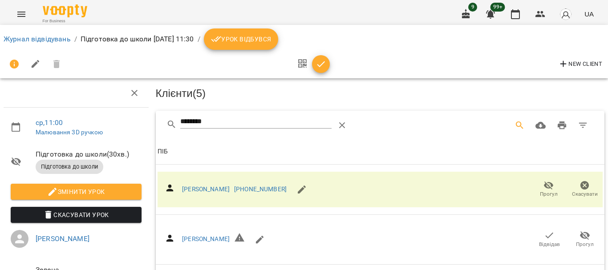
drag, startPoint x: 220, startPoint y: 113, endPoint x: 185, endPoint y: 118, distance: 35.1
click at [185, 118] on div "********" at bounding box center [380, 125] width 449 height 28
drag, startPoint x: 222, startPoint y: 123, endPoint x: 113, endPoint y: 129, distance: 109.6
click at [113, 129] on div "ср , 11:00 Малювання 3D ручкою Підготовка до школи ( 30 хв. ) Підготовка до шко…" at bounding box center [303, 216] width 615 height 360
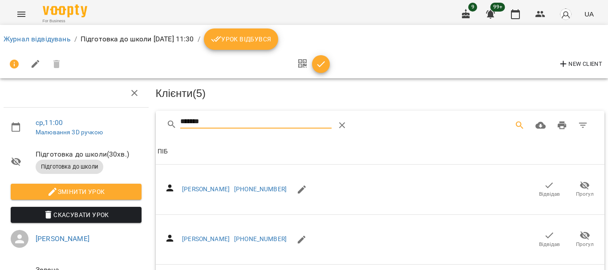
type input "*******"
click at [547, 186] on icon "button" at bounding box center [549, 185] width 11 height 11
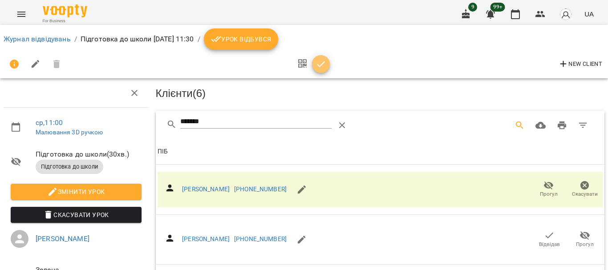
click at [319, 60] on icon "button" at bounding box center [320, 64] width 11 height 11
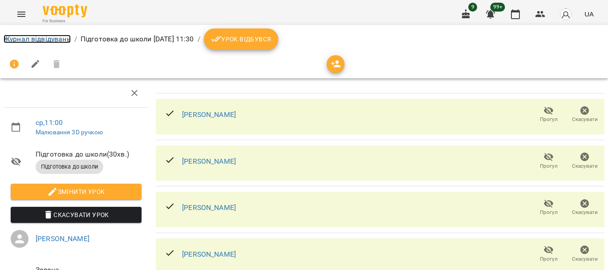
click at [56, 40] on link "Журнал відвідувань" at bounding box center [37, 39] width 67 height 8
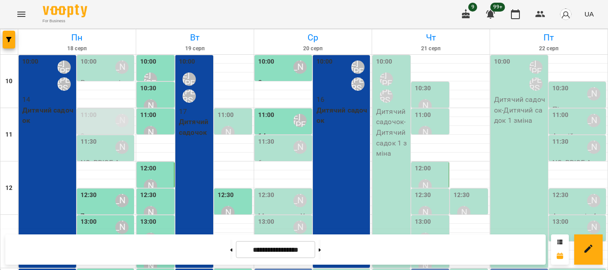
click at [263, 151] on div "11:30" at bounding box center [266, 147] width 16 height 20
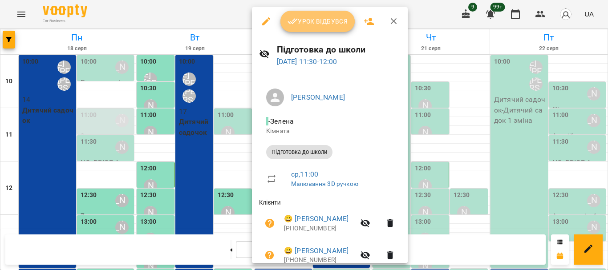
click at [327, 28] on button "Урок відбувся" at bounding box center [317, 21] width 75 height 21
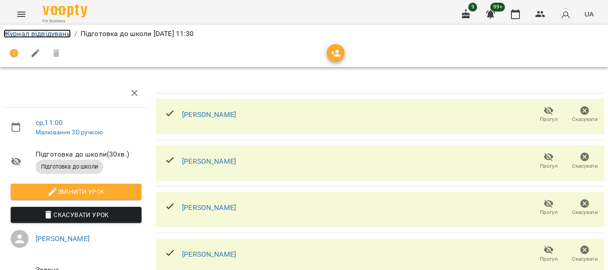
click at [35, 30] on link "Журнал відвідувань" at bounding box center [37, 33] width 67 height 8
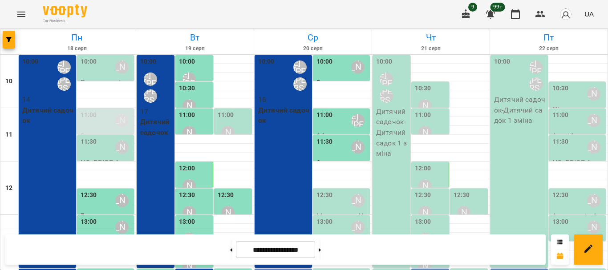
scroll to position [89, 0]
click at [327, 190] on div "12:30" at bounding box center [324, 200] width 16 height 20
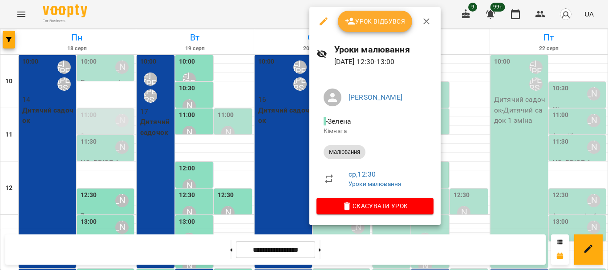
click at [382, 22] on span "Урок відбувся" at bounding box center [375, 21] width 61 height 11
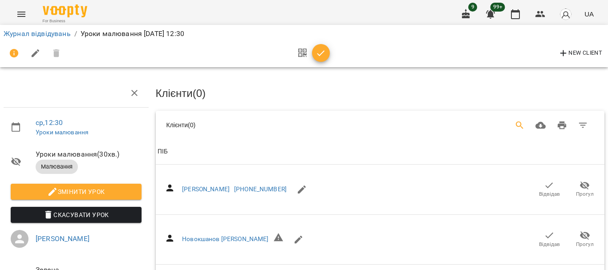
click at [509, 123] on button "Search" at bounding box center [519, 125] width 21 height 21
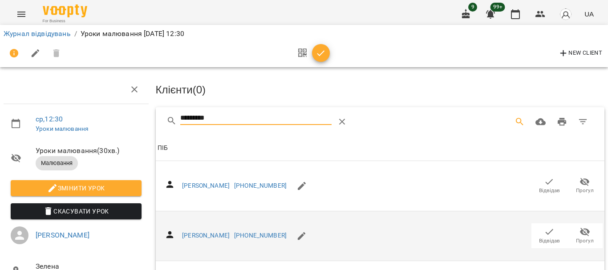
scroll to position [400, 0]
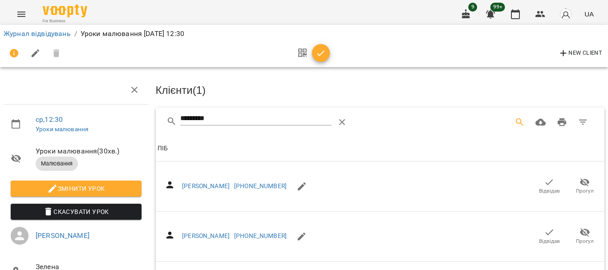
scroll to position [0, 0]
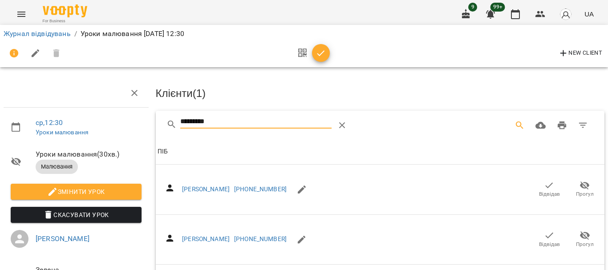
drag, startPoint x: 221, startPoint y: 121, endPoint x: 125, endPoint y: 122, distance: 96.1
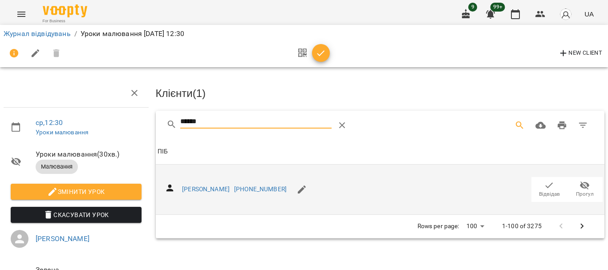
type input "******"
click at [544, 183] on icon "button" at bounding box center [549, 185] width 11 height 11
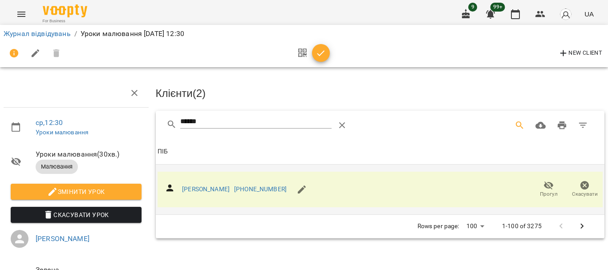
click at [315, 50] on icon "button" at bounding box center [320, 53] width 11 height 11
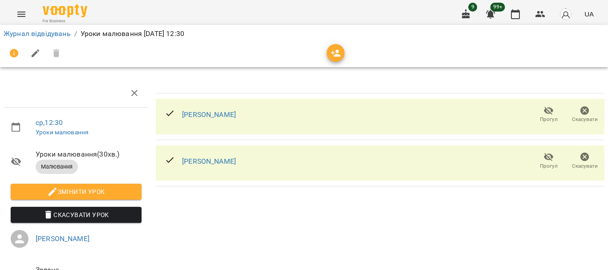
click at [336, 57] on icon "button" at bounding box center [336, 53] width 11 height 11
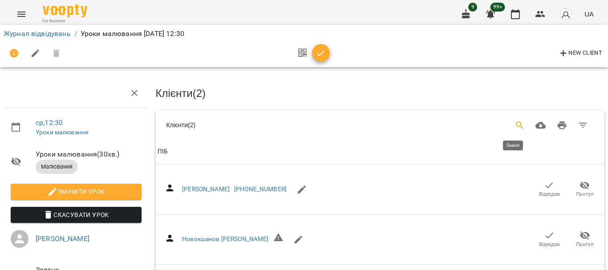
click at [509, 124] on button "Search" at bounding box center [519, 125] width 21 height 21
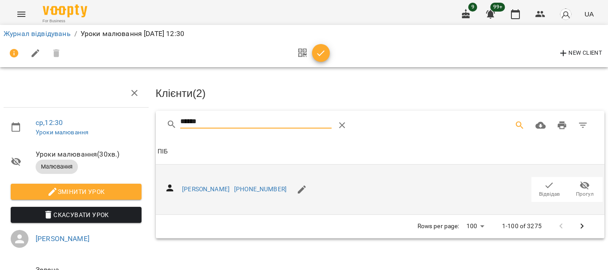
click at [545, 184] on icon "button" at bounding box center [549, 185] width 11 height 11
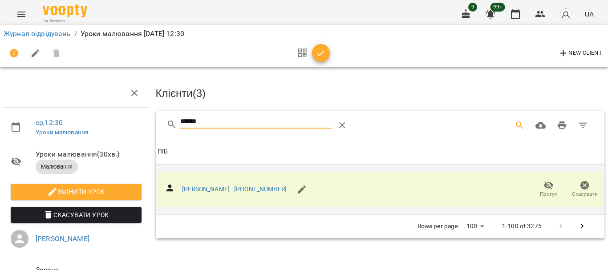
drag, startPoint x: 172, startPoint y: 121, endPoint x: 110, endPoint y: 122, distance: 62.3
click at [119, 122] on div "ср , 12:30 Уроки малювання Уроки малювання ( 30 хв. ) Малювання Змінити урок Ск…" at bounding box center [303, 189] width 615 height 307
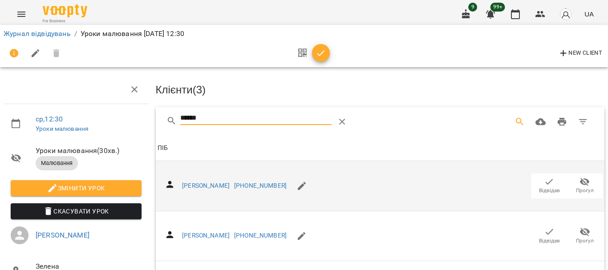
scroll to position [44, 0]
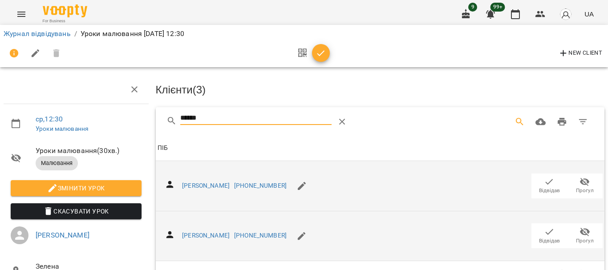
click at [539, 237] on span "Відвідав" at bounding box center [549, 241] width 21 height 8
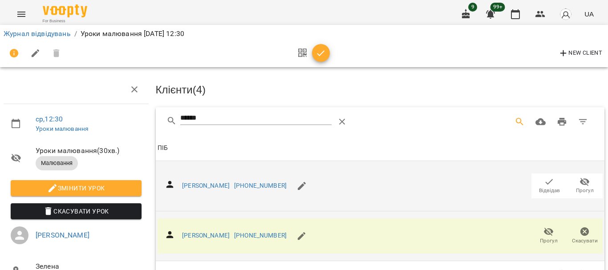
scroll to position [0, 0]
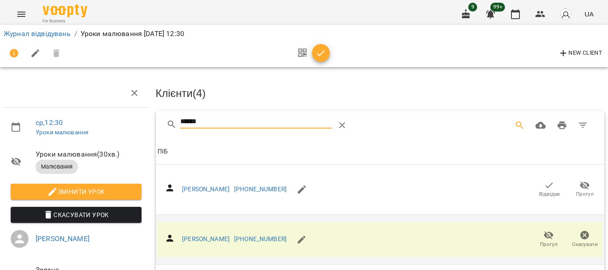
drag, startPoint x: 214, startPoint y: 121, endPoint x: 129, endPoint y: 125, distance: 86.0
click at [129, 125] on div "ср , 12:30 Уроки малювання Уроки малювання ( 30 хв. ) Малювання Змінити урок Ск…" at bounding box center [303, 189] width 615 height 307
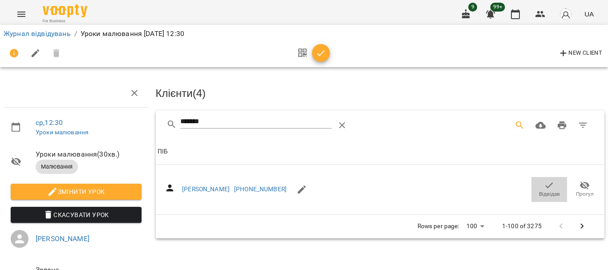
click at [544, 188] on icon "button" at bounding box center [549, 185] width 11 height 11
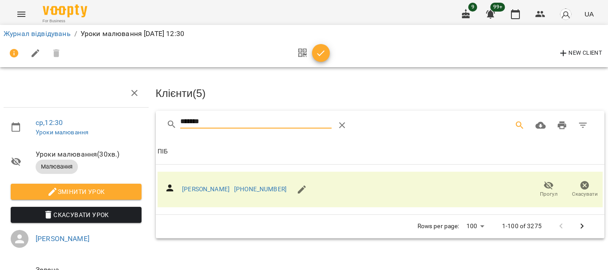
drag, startPoint x: 215, startPoint y: 121, endPoint x: 148, endPoint y: 126, distance: 67.4
click at [148, 126] on div "ср , 12:30 Уроки малювання Уроки малювання ( 30 хв. ) Малювання Змінити урок Ск…" at bounding box center [303, 189] width 615 height 307
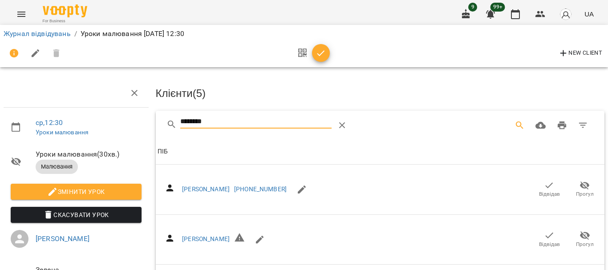
click at [546, 185] on icon "button" at bounding box center [550, 185] width 8 height 6
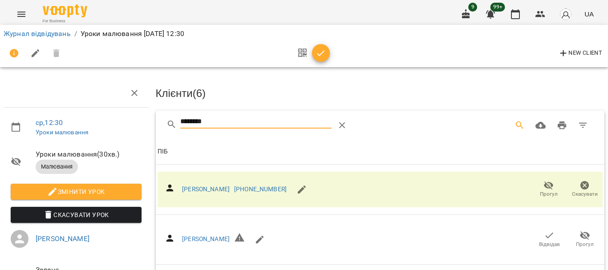
drag, startPoint x: 241, startPoint y: 125, endPoint x: 130, endPoint y: 125, distance: 110.8
click at [131, 125] on div "ср , 12:30 Уроки малювання Уроки малювання ( 30 хв. ) Малювання Змінити урок Ск…" at bounding box center [303, 216] width 615 height 360
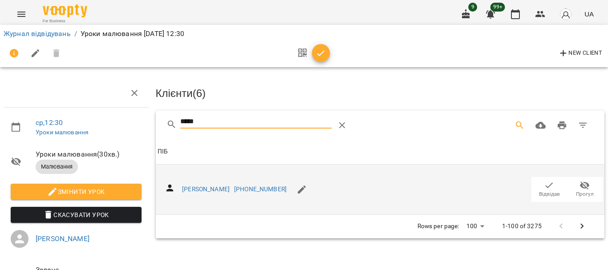
type input "*****"
click at [546, 184] on icon "button" at bounding box center [549, 185] width 11 height 11
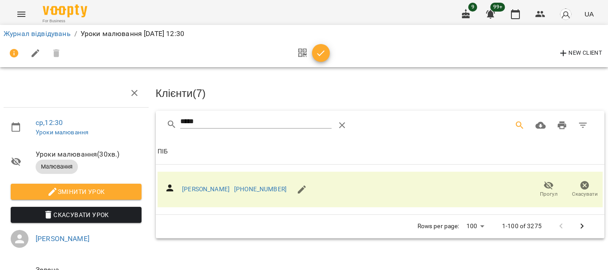
click at [321, 53] on icon "button" at bounding box center [321, 53] width 8 height 6
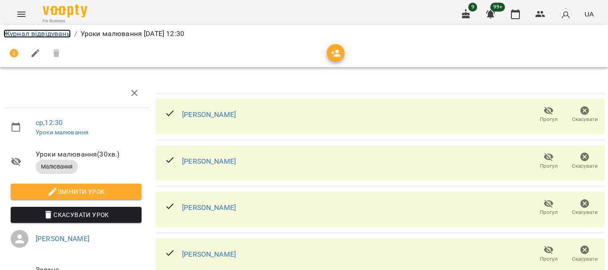
click at [56, 36] on link "Журнал відвідувань" at bounding box center [37, 33] width 67 height 8
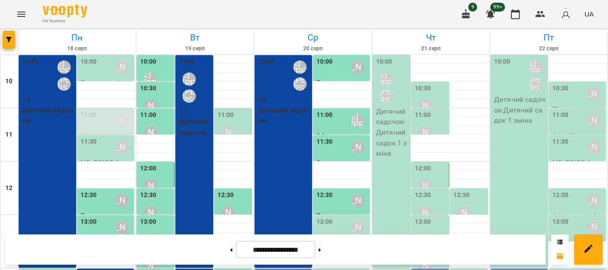
scroll to position [89, 0]
click at [348, 217] on div "[PERSON_NAME]" at bounding box center [358, 227] width 20 height 20
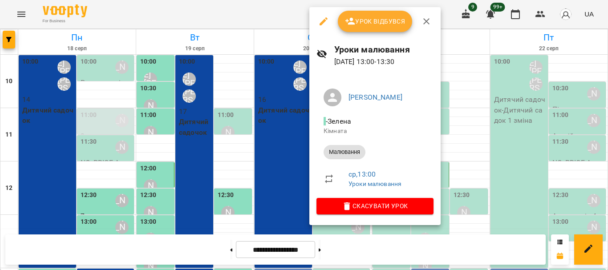
click at [371, 27] on span "Урок відбувся" at bounding box center [375, 21] width 61 height 11
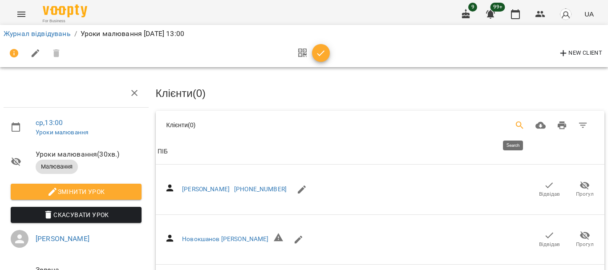
click at [514, 124] on icon "Search" at bounding box center [519, 125] width 11 height 11
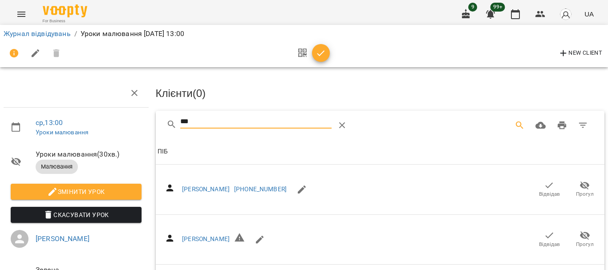
scroll to position [44, 0]
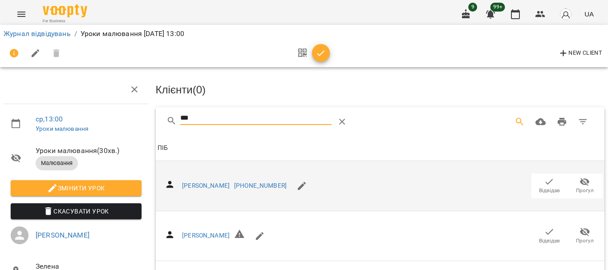
click at [544, 177] on icon "button" at bounding box center [549, 182] width 11 height 11
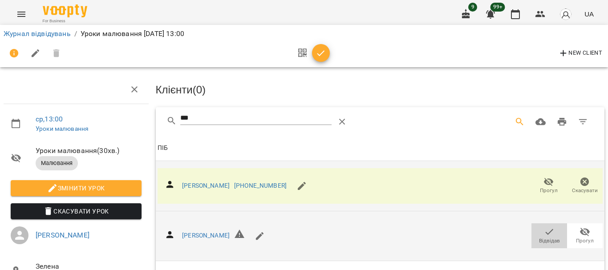
click at [544, 226] on icon "button" at bounding box center [549, 231] width 11 height 11
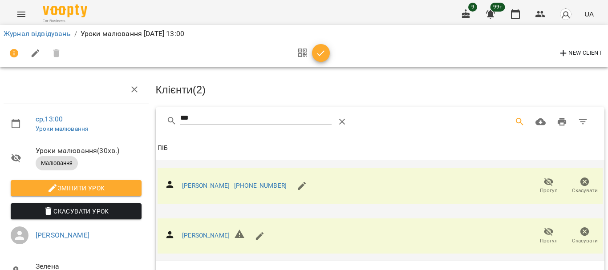
scroll to position [0, 0]
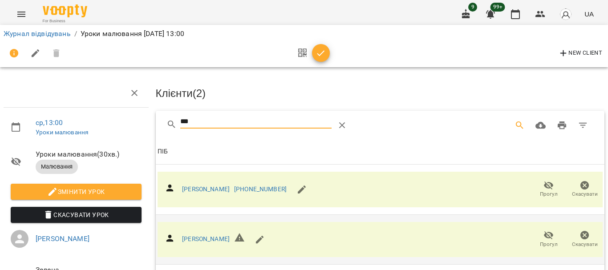
drag, startPoint x: 207, startPoint y: 117, endPoint x: 149, endPoint y: 122, distance: 58.9
click at [149, 122] on div "ср , 13:00 Уроки малювання Уроки малювання ( 30 хв. ) Малювання Змінити урок Ск…" at bounding box center [303, 216] width 615 height 360
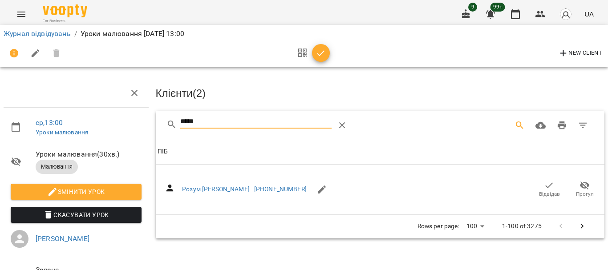
click at [544, 189] on icon "button" at bounding box center [549, 185] width 11 height 11
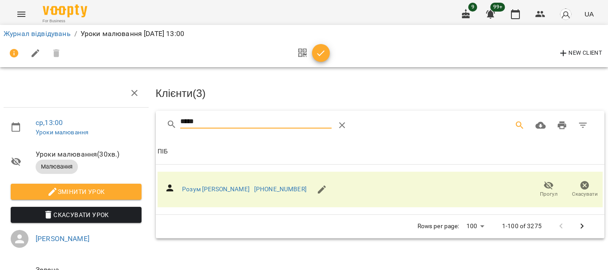
drag, startPoint x: 217, startPoint y: 121, endPoint x: 143, endPoint y: 121, distance: 74.3
click at [143, 121] on div "ср , 13:00 Уроки малювання Уроки малювання ( 30 хв. ) Малювання Змінити урок Ск…" at bounding box center [303, 189] width 615 height 307
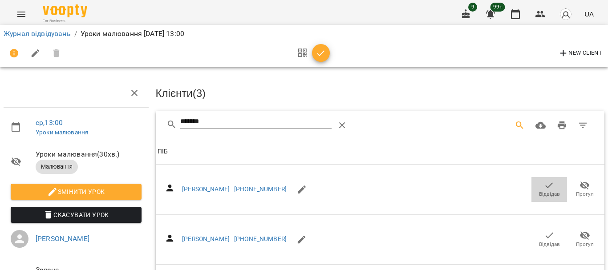
click at [539, 191] on span "Відвідав" at bounding box center [549, 194] width 21 height 8
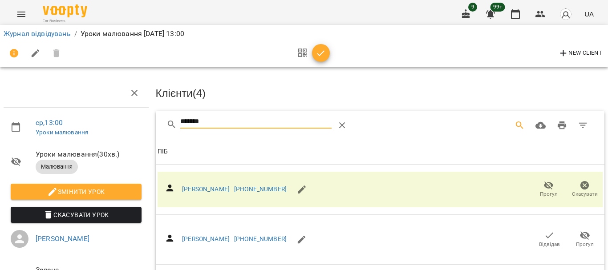
drag, startPoint x: 230, startPoint y: 122, endPoint x: 149, endPoint y: 123, distance: 81.4
click at [149, 123] on div "ср , 13:00 Уроки малювання Уроки малювання ( 30 хв. ) Малювання Змінити урок Ск…" at bounding box center [303, 189] width 615 height 307
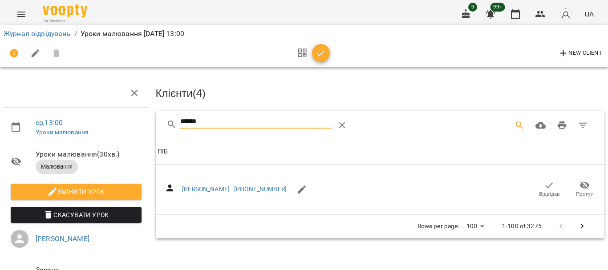
click at [547, 187] on icon "button" at bounding box center [549, 185] width 11 height 11
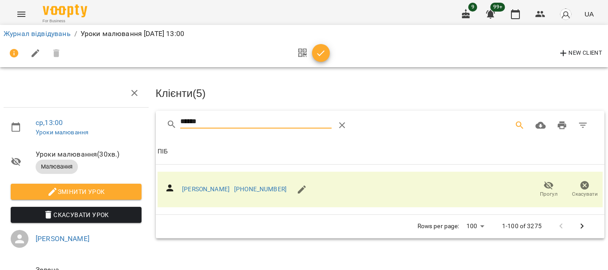
drag, startPoint x: 218, startPoint y: 123, endPoint x: 116, endPoint y: 129, distance: 101.6
click at [116, 129] on div "ср , 13:00 Уроки малювання Уроки малювання ( 30 хв. ) Малювання Змінити урок Ск…" at bounding box center [303, 189] width 615 height 307
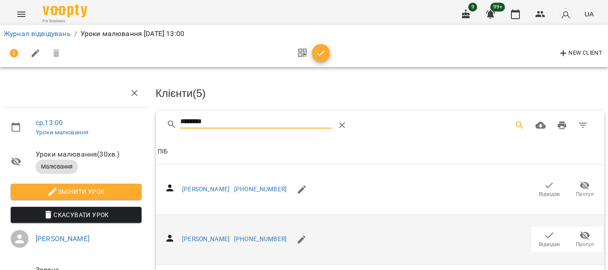
type input "********"
click at [546, 234] on icon "button" at bounding box center [550, 236] width 8 height 6
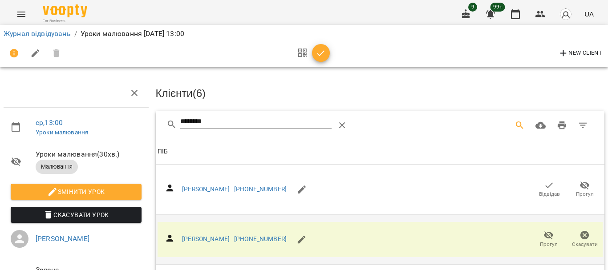
click at [326, 54] on icon "button" at bounding box center [320, 53] width 11 height 11
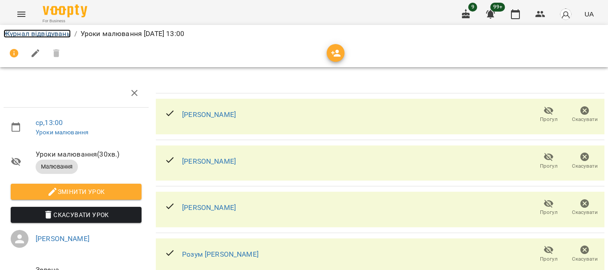
click at [62, 34] on link "Журнал відвідувань" at bounding box center [37, 33] width 67 height 8
